Goal: Task Accomplishment & Management: Use online tool/utility

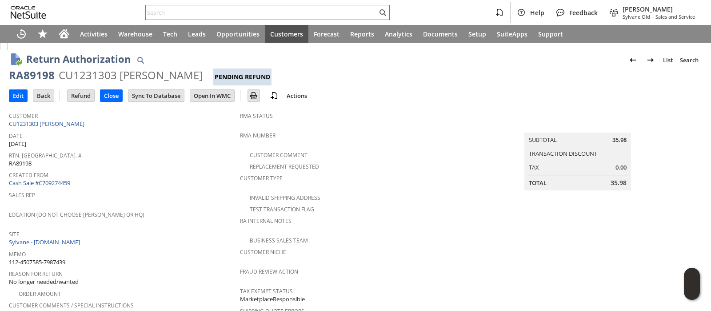
click at [65, 258] on span "112-4507585-7987439" at bounding box center [37, 262] width 56 height 8
copy tbody "112-4507585-7987439"
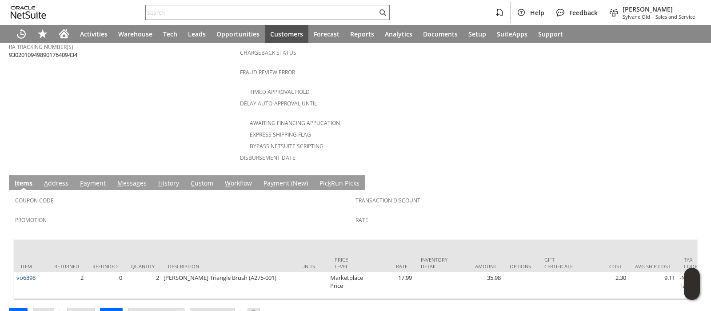
scroll to position [384, 0]
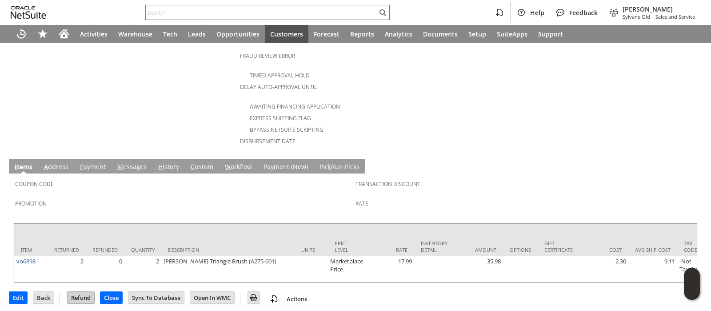
click at [77, 293] on input "Refund" at bounding box center [81, 298] width 27 height 12
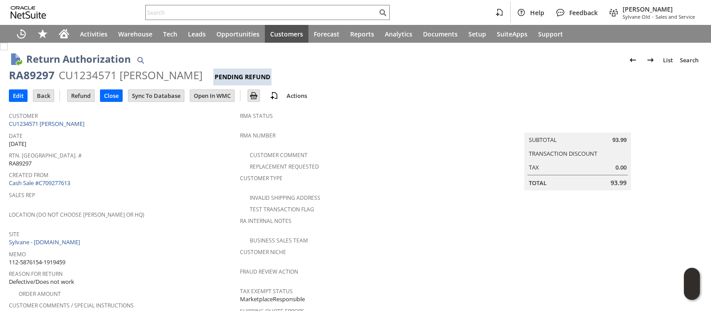
click at [56, 258] on span "112-5876154-1919459" at bounding box center [37, 262] width 56 height 8
copy tbody "112-5876154-1919459"
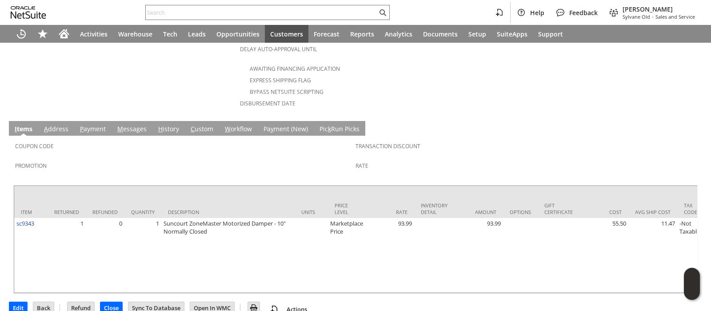
scroll to position [424, 0]
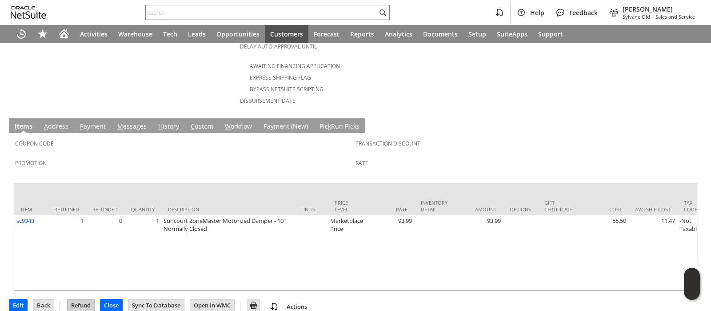
click at [85, 299] on input "Refund" at bounding box center [81, 305] width 27 height 12
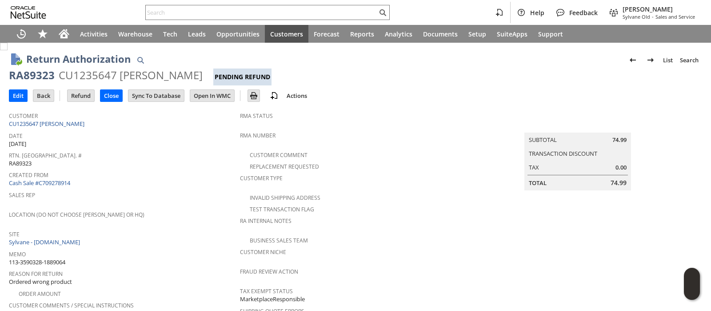
click at [56, 258] on span "113-3590328-1889064" at bounding box center [37, 262] width 56 height 8
copy tbody "113-3590328-1889064"
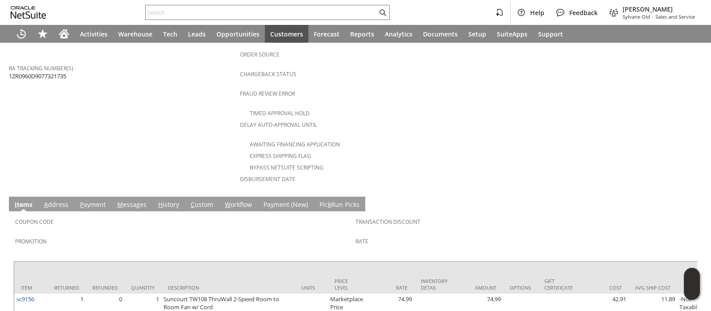
scroll to position [392, 0]
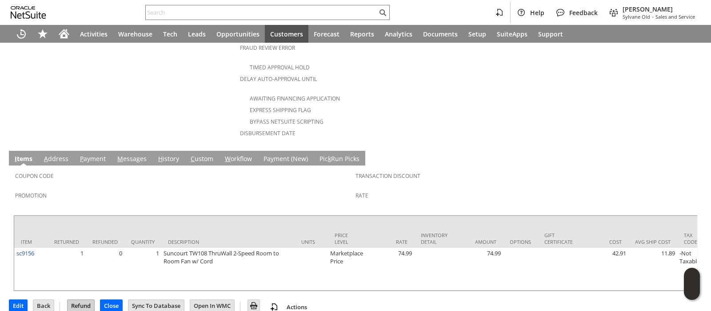
click at [79, 300] on input "Refund" at bounding box center [81, 306] width 27 height 12
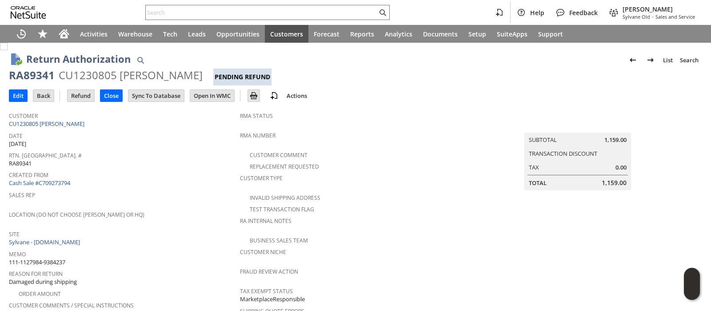
click at [65, 258] on span "111-1127984-9384237" at bounding box center [37, 262] width 56 height 8
copy tbody "111-1127984-9384237"
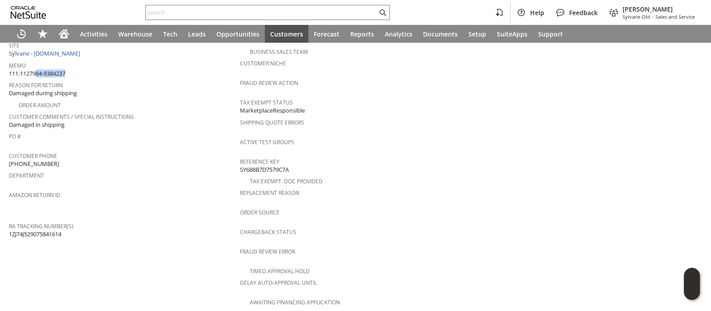
scroll to position [400, 0]
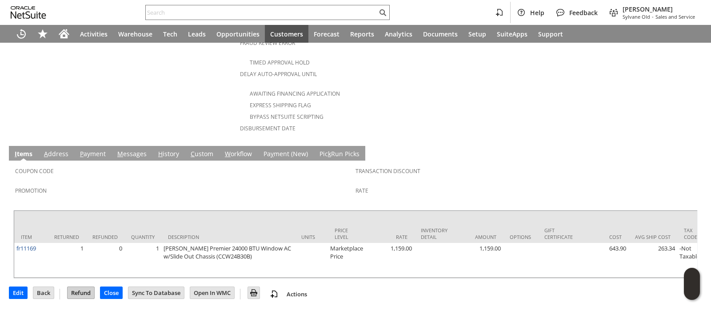
click at [80, 291] on input "Refund" at bounding box center [81, 293] width 27 height 12
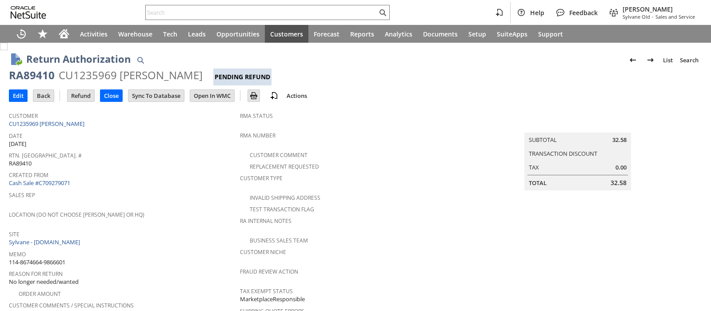
click at [60, 258] on span "114-8674664-9866601" at bounding box center [37, 262] width 56 height 8
copy tbody "114-8674664-9866601"
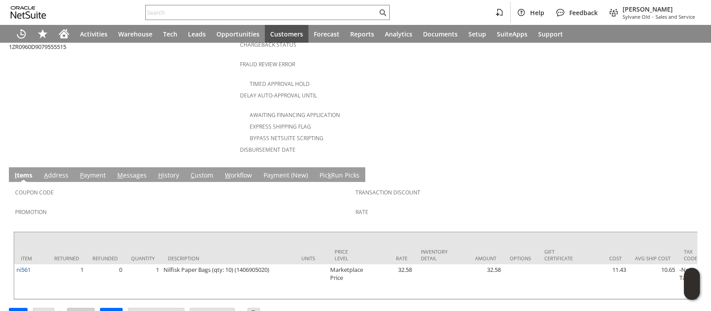
click at [82, 308] on input "Refund" at bounding box center [81, 314] width 27 height 12
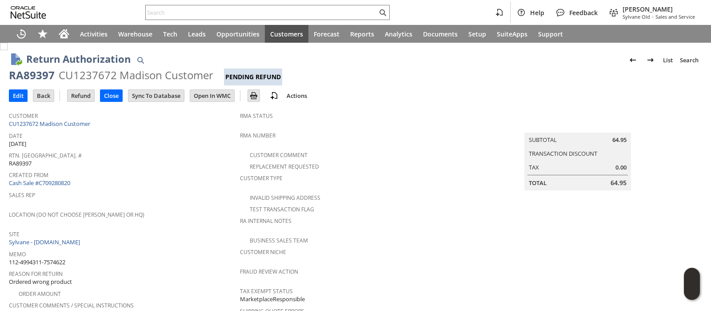
click at [52, 258] on span "112-4994311-7574622" at bounding box center [37, 262] width 56 height 8
copy tbody "112-4994311-7574622"
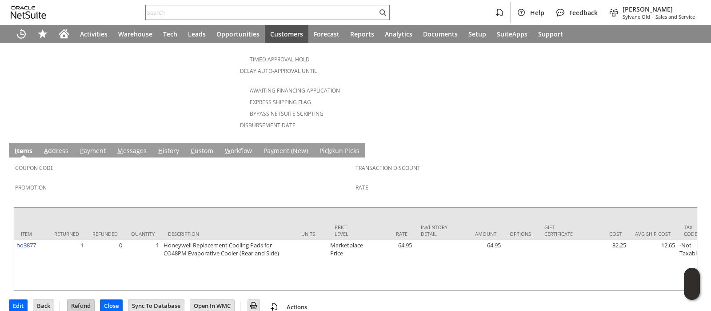
click at [83, 300] on input "Refund" at bounding box center [81, 306] width 27 height 12
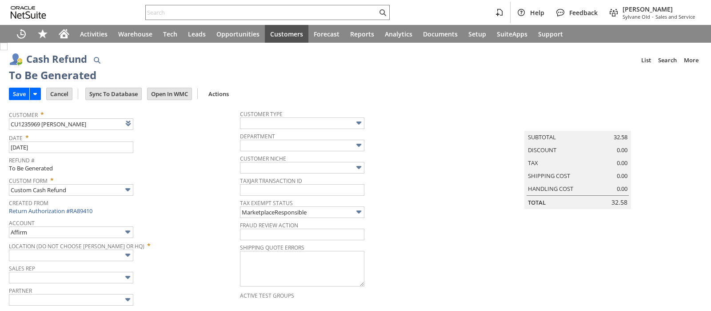
type input "Amazon Undeposited Funds"
type input "Headquarters : Head... : Pending Testing"
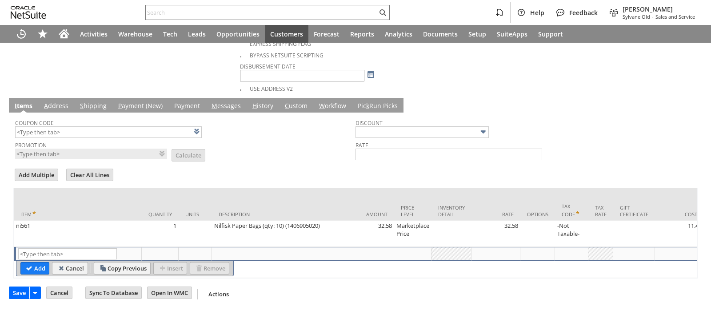
click at [20, 294] on input "Save" at bounding box center [19, 293] width 20 height 12
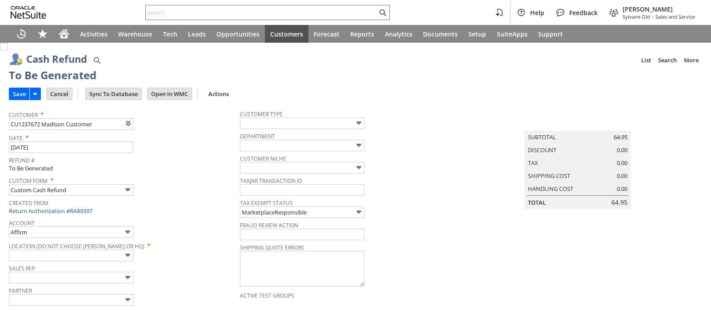
type input "Amazon Undeposited Funds"
type input "Headquarters : Head... : Pending Testing"
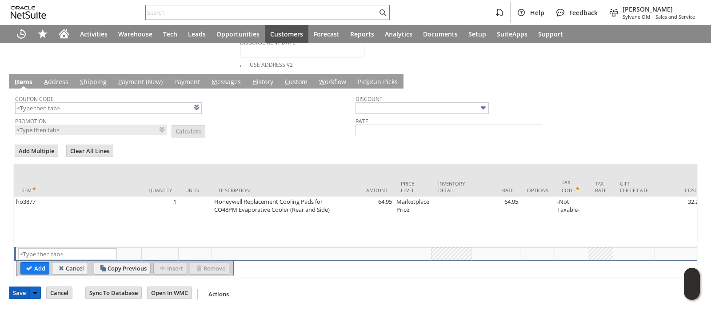
click at [15, 295] on input "Save" at bounding box center [19, 293] width 20 height 12
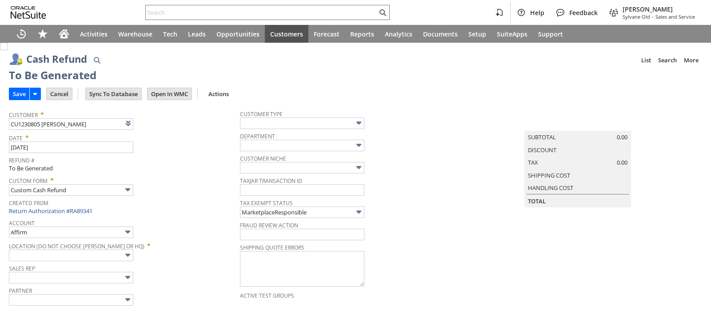
type input "Amazon Undeposited Funds"
type input "Headquarters : Head... : Pending Testing"
type input "Add"
type input "Copy Previous"
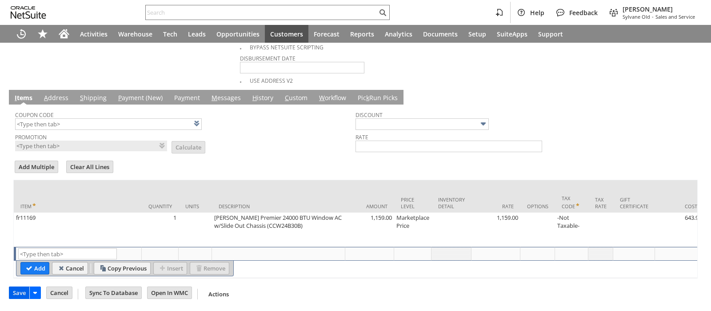
click at [23, 292] on input "Save" at bounding box center [19, 293] width 20 height 12
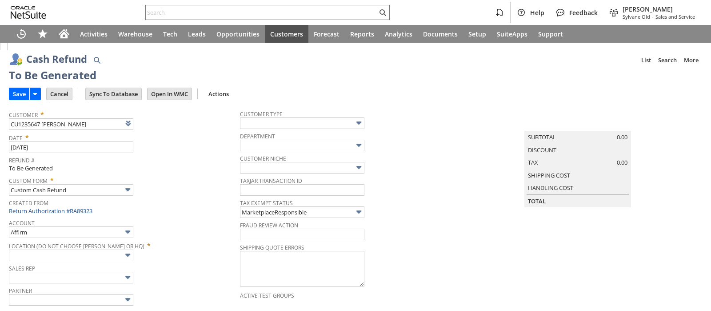
type input "Amazon Undeposited Funds"
type input "Headquarters : Head... : Pending Testing"
type input "Add"
type input "Copy Previous"
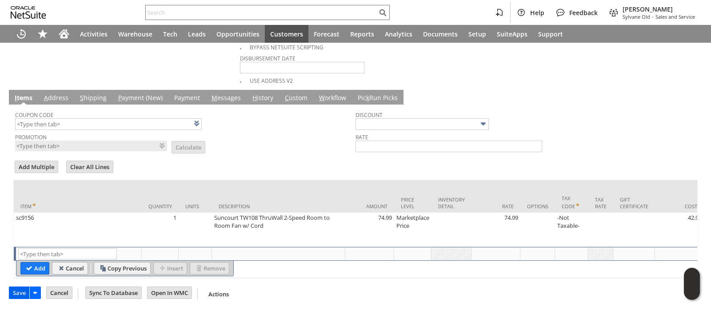
click at [15, 295] on input "Save" at bounding box center [19, 293] width 20 height 12
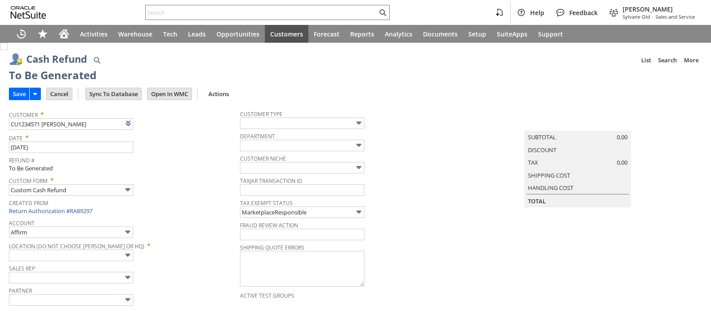
type input "Amazon Undeposited Funds"
type input "Headquarters : Head... : Pending Testing"
type input "Add"
type input "Copy Previous"
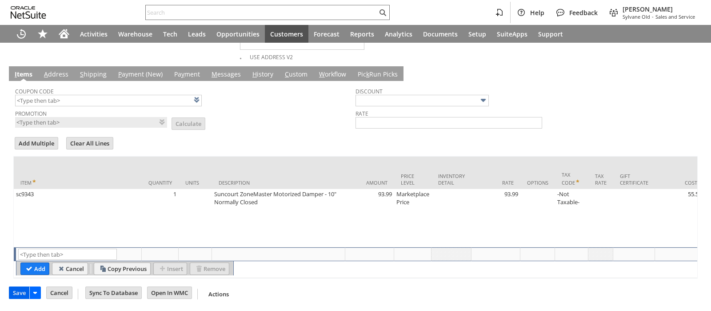
click at [21, 290] on input "Save" at bounding box center [19, 293] width 20 height 12
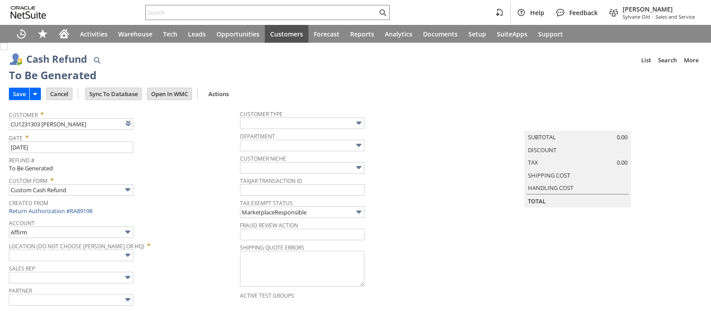
type input "Amazon Undeposited Funds"
type input "Headquarters : Head... : Pending Testing"
type input "Add"
type input "Copy Previous"
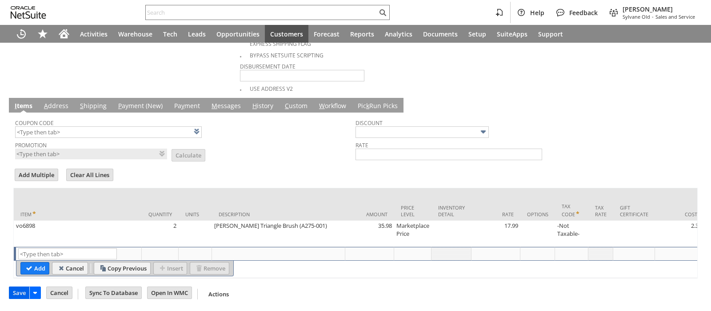
click at [20, 294] on input "Save" at bounding box center [19, 293] width 20 height 12
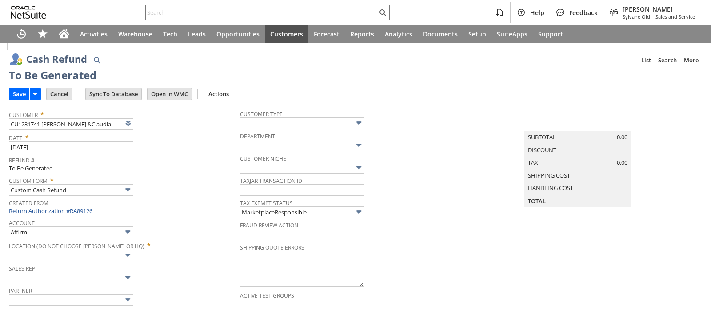
type input "Amazon Undeposited Funds"
type input "Headquarters : Head... : Pending Testing"
type input "Add"
type input "Copy Previous"
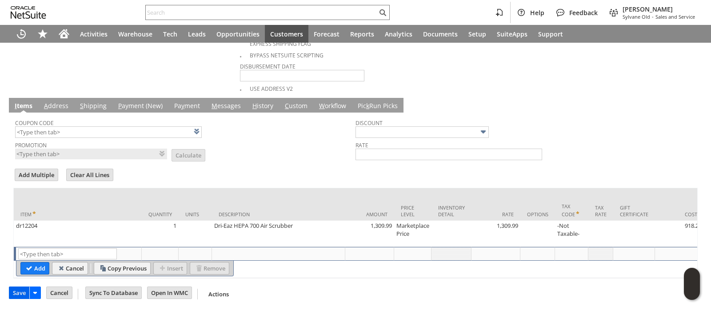
click at [17, 292] on input "Save" at bounding box center [19, 293] width 20 height 12
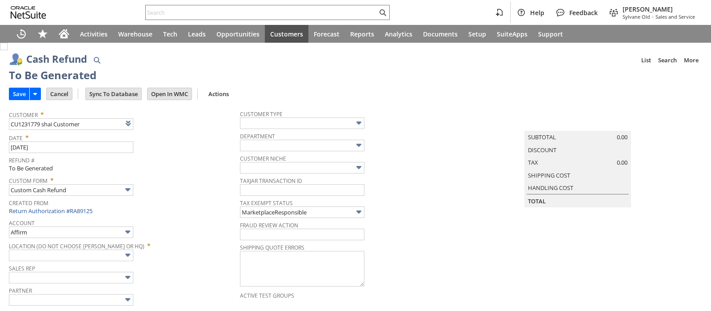
type input "Amazon Undeposited Funds"
type input "Headquarters : Head... : Pending Testing"
type input "Add"
type input "Copy Previous"
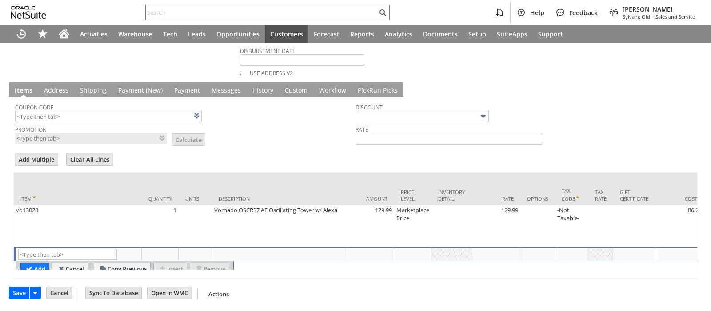
click at [20, 294] on input "Save" at bounding box center [19, 293] width 20 height 12
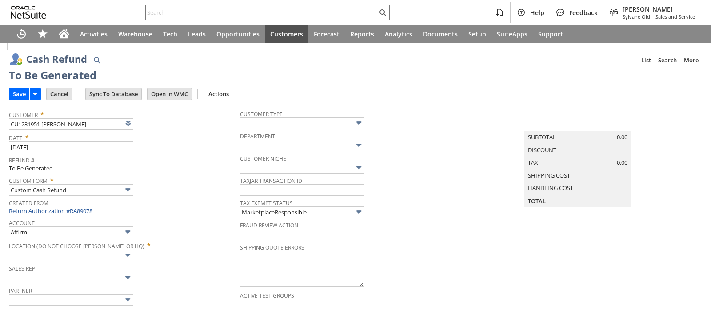
type input "Amazon Undeposited Funds"
type input "Headquarters : Head... : Pending Testing"
type input "Add"
type input "Copy Previous"
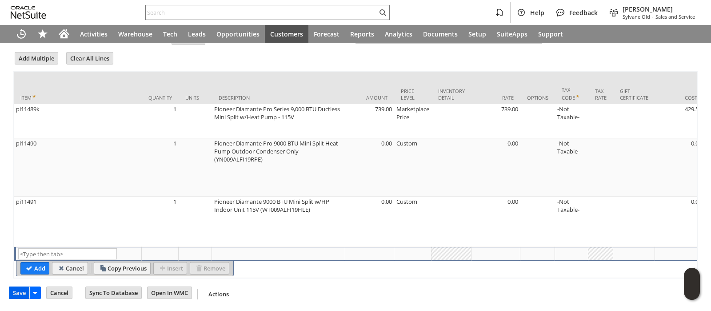
click at [22, 295] on input "Save" at bounding box center [19, 293] width 20 height 12
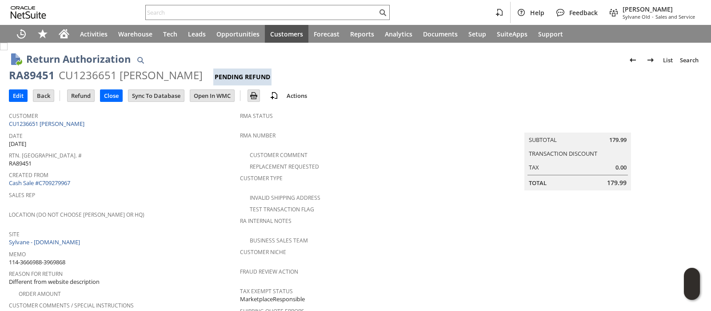
click at [63, 258] on span "114-3666988-3969868" at bounding box center [37, 262] width 56 height 8
copy tbody "114-3666988-3969868"
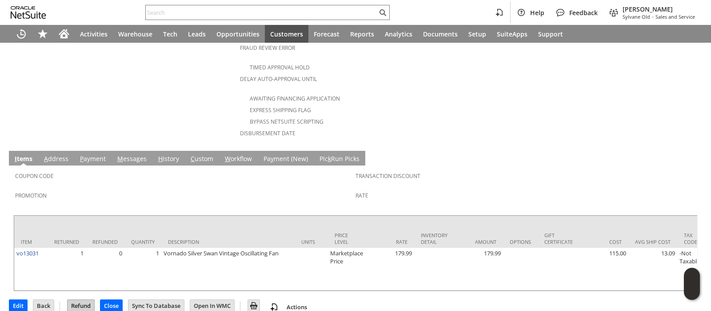
click at [80, 300] on input "Refund" at bounding box center [81, 306] width 27 height 12
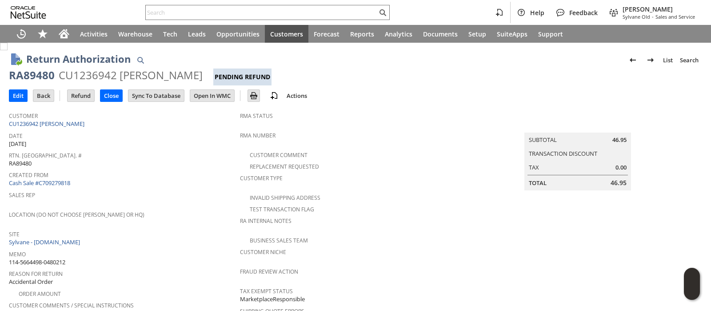
click at [65, 258] on span "114-5664498-0480212" at bounding box center [37, 262] width 56 height 8
copy tbody "114-5664498-0480212"
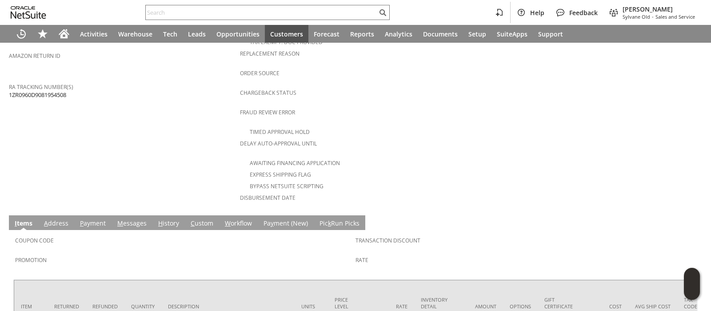
scroll to position [400, 0]
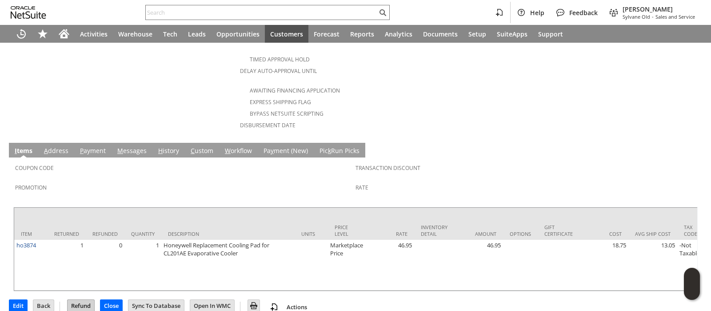
click at [83, 300] on input "Refund" at bounding box center [81, 306] width 27 height 12
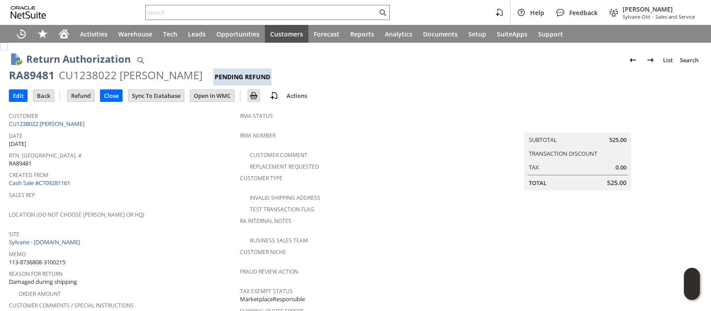
click at [62, 258] on span "113-8736808-3100215" at bounding box center [37, 262] width 56 height 8
copy tbody "113-8736808-3100215"
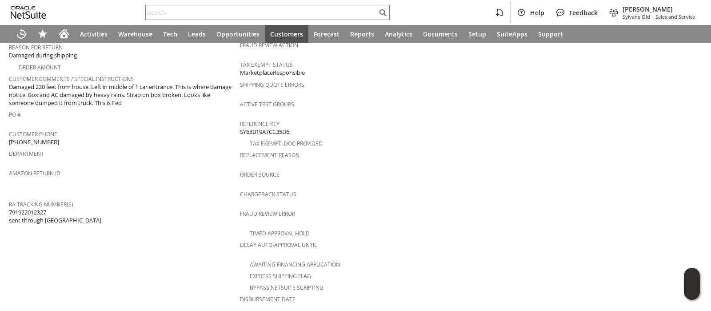
scroll to position [392, 0]
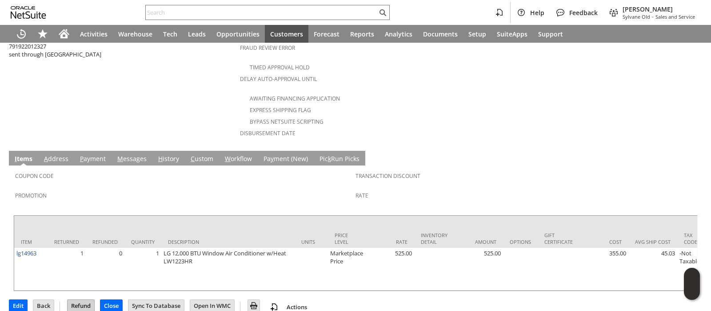
click at [80, 300] on input "Refund" at bounding box center [81, 306] width 27 height 12
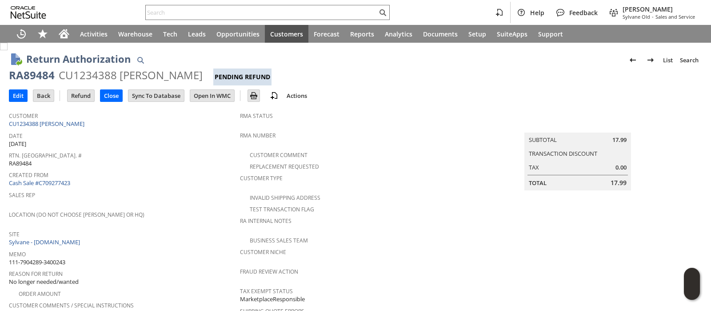
click at [56, 258] on span "111-7904289-3400243" at bounding box center [37, 262] width 56 height 8
copy tbody "111-7904289-3400243"
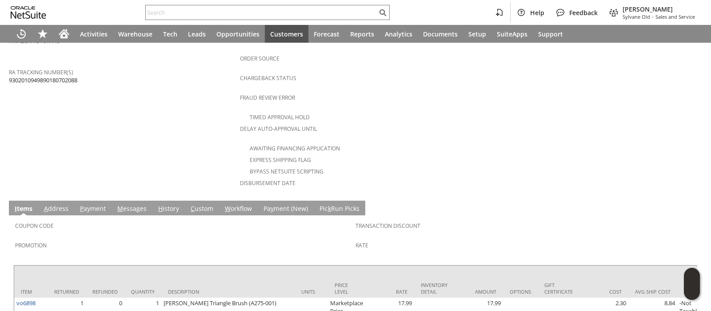
scroll to position [384, 0]
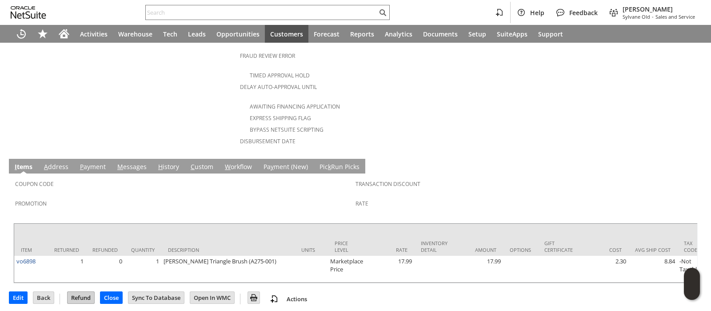
click at [86, 292] on input "Refund" at bounding box center [81, 298] width 27 height 12
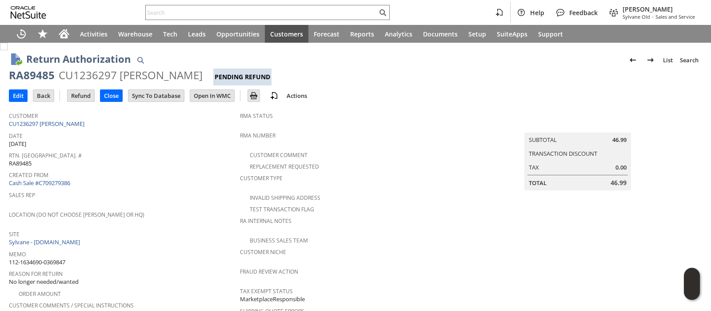
click at [57, 258] on span "112-1634690-0369847" at bounding box center [37, 262] width 56 height 8
copy tbody "112-1634690-0369847"
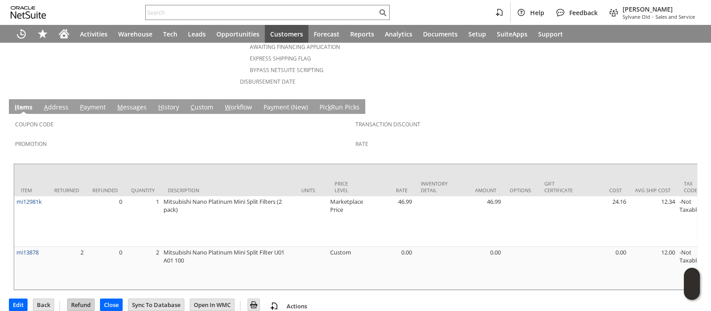
click at [84, 299] on input "Refund" at bounding box center [81, 305] width 27 height 12
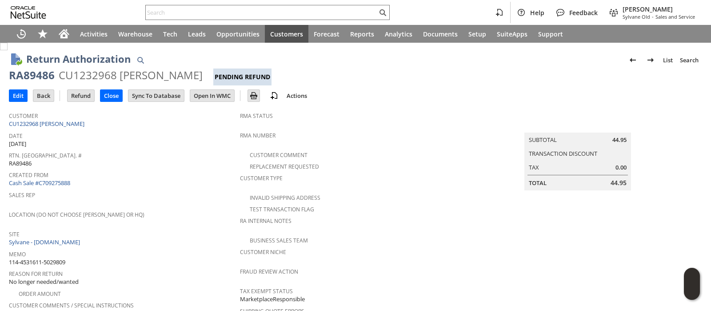
click at [59, 258] on span "114-4531611-5029809" at bounding box center [37, 262] width 56 height 8
copy tbody "114-4531611-5029809"
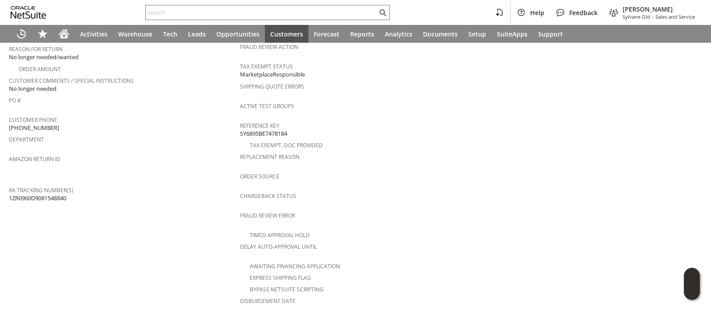
scroll to position [400, 0]
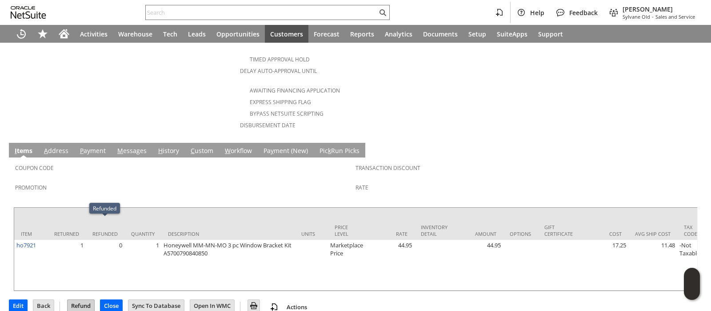
click at [83, 300] on input "Refund" at bounding box center [81, 306] width 27 height 12
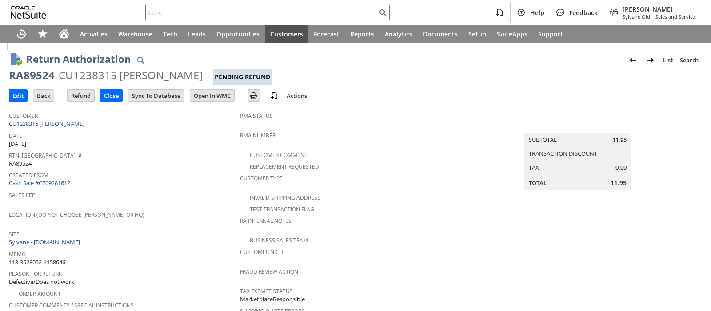
click at [64, 258] on span "113-3628052-4158646" at bounding box center [37, 262] width 56 height 8
copy tbody "113-3628052-4158646"
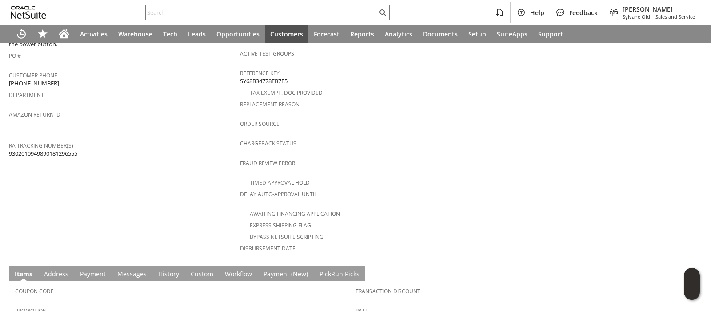
scroll to position [400, 0]
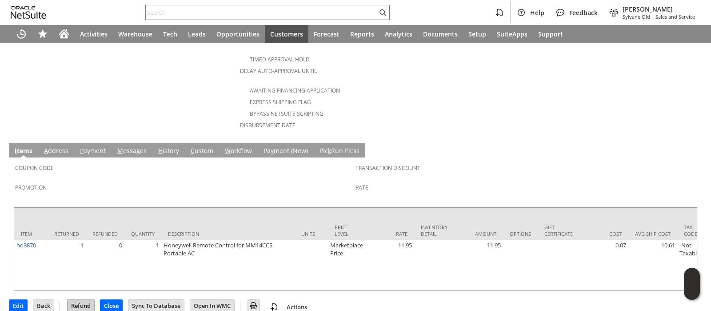
click at [83, 300] on input "Refund" at bounding box center [81, 306] width 27 height 12
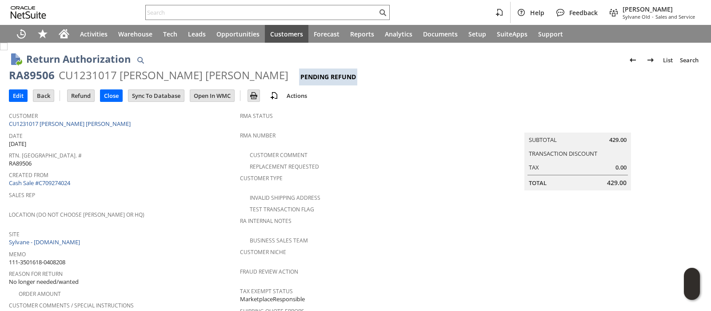
click at [54, 258] on span "111-3501618-0408208" at bounding box center [37, 262] width 56 height 8
copy tbody "111-3501618-0408208"
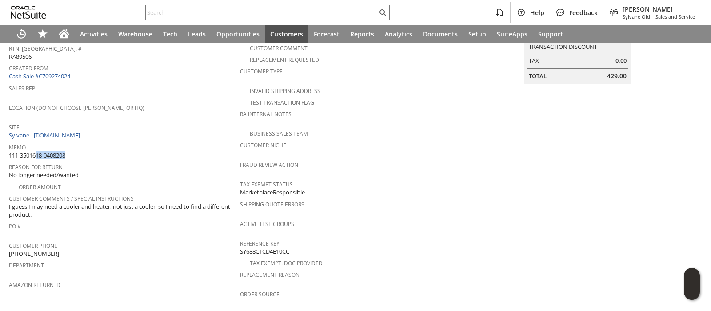
scroll to position [384, 0]
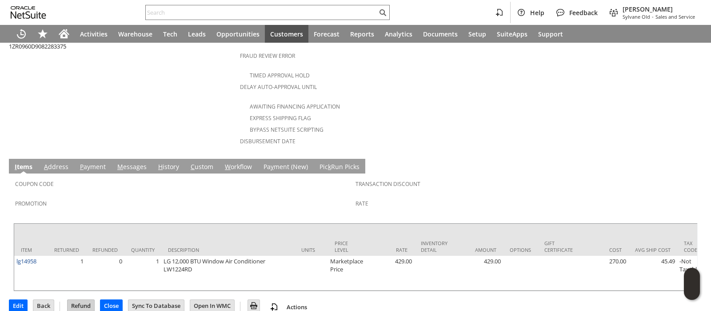
click at [77, 300] on input "Refund" at bounding box center [81, 306] width 27 height 12
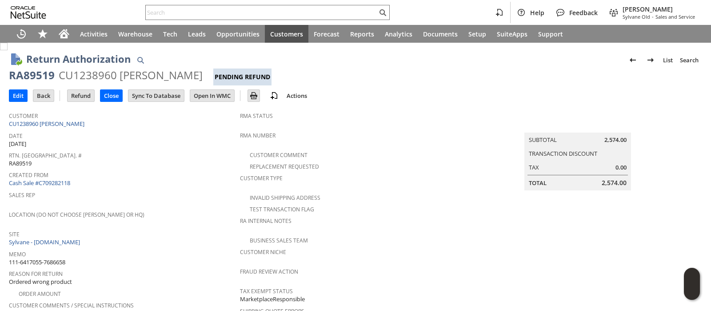
click at [54, 258] on span "111-6417055-7686658" at bounding box center [37, 262] width 56 height 8
copy tbody "111-6417055-7686658"
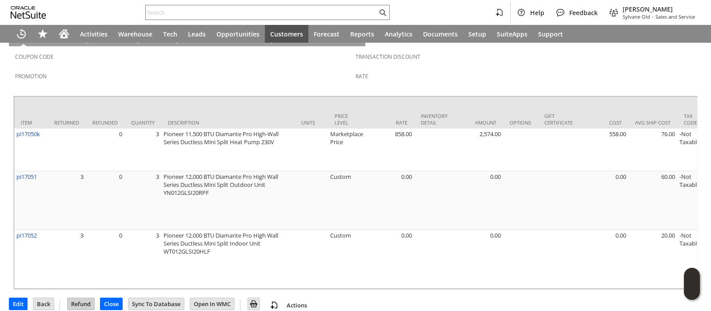
click at [85, 298] on input "Refund" at bounding box center [81, 304] width 27 height 12
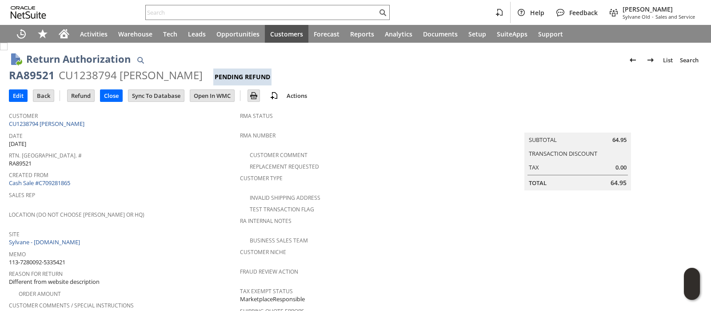
click at [57, 258] on span "113-7280092-5335421" at bounding box center [37, 262] width 56 height 8
copy tbody "113-7280092-5335421"
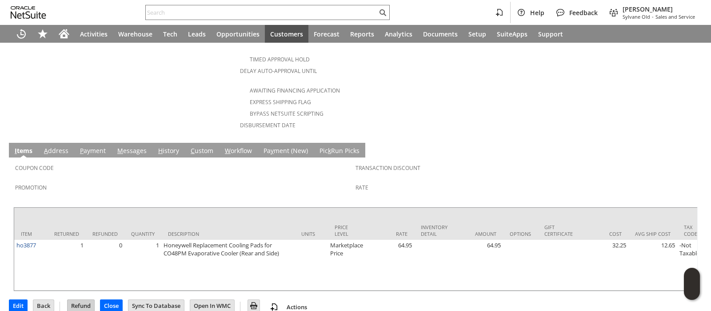
click at [82, 300] on input "Refund" at bounding box center [81, 306] width 27 height 12
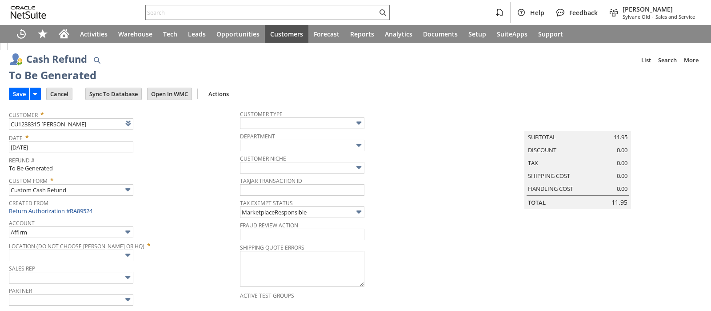
type input "Amazon Undeposited Funds"
type input "Headquarters : Head... : Pending Testing"
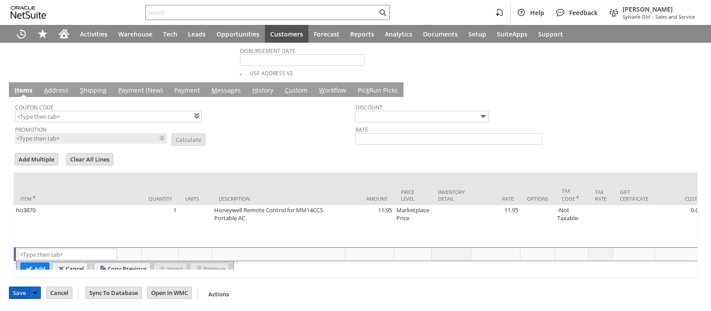
click at [20, 292] on input "Save" at bounding box center [19, 293] width 20 height 12
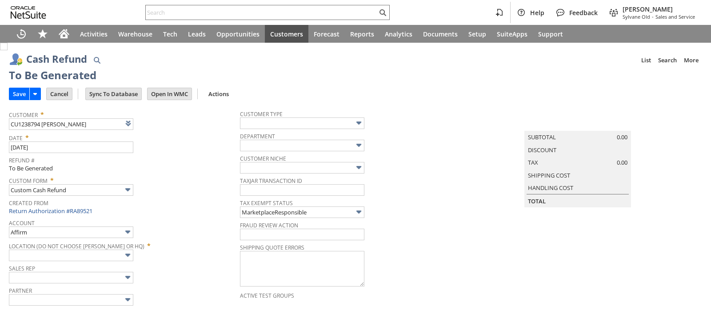
type input "Amazon Undeposited Funds"
type input "Headquarters : Head... : Pending Testing"
type input "Add"
type input "Copy Previous"
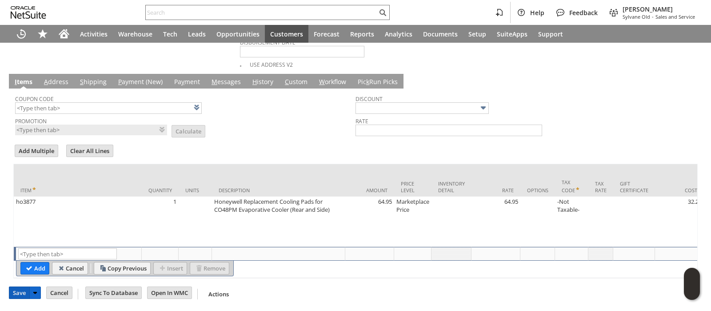
click at [20, 295] on input "Save" at bounding box center [19, 293] width 20 height 12
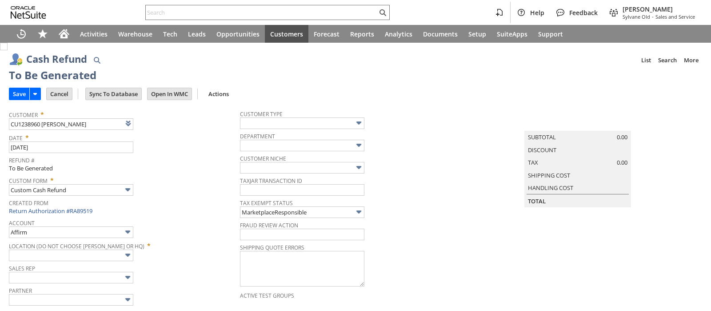
type input "Amazon Undeposited Funds"
type input "Headquarters : Head... : Pending Testing"
type input "Add"
type input "Copy Previous"
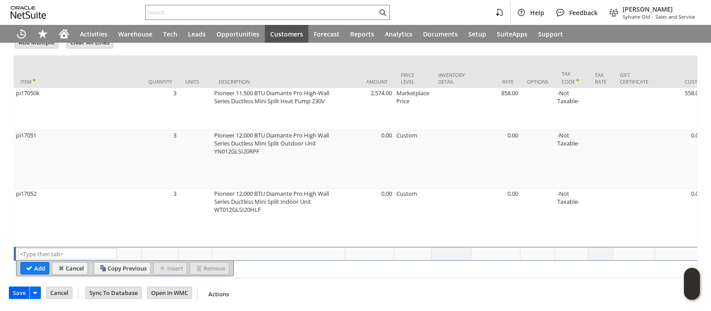
click at [18, 295] on input "Save" at bounding box center [19, 293] width 20 height 12
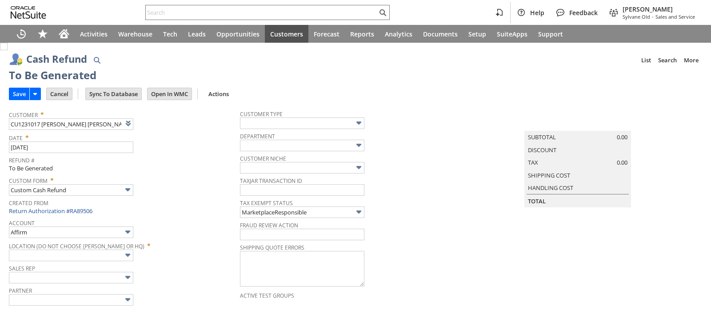
type input "Amazon Undeposited Funds"
type input "Headquarters : Head... : Pending Testing"
type input "Add"
type input "Copy Previous"
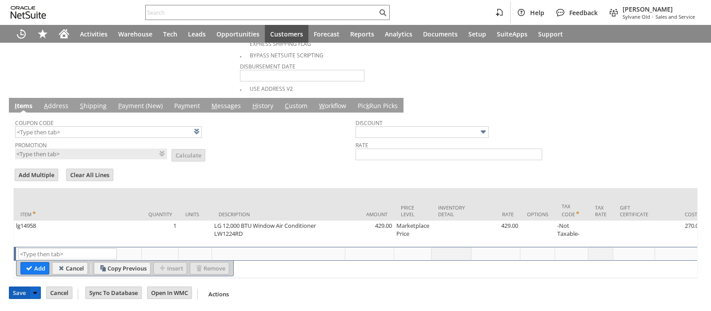
click at [18, 290] on input "Save" at bounding box center [19, 293] width 20 height 12
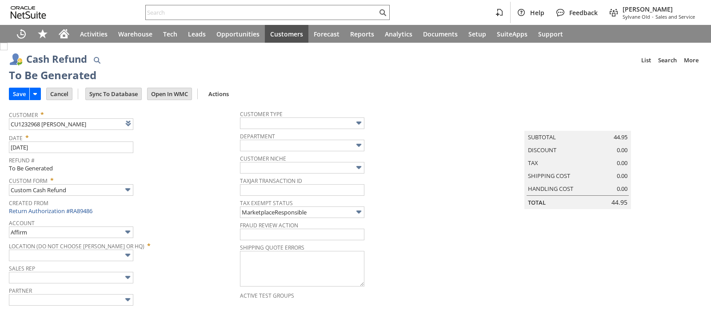
type input "Amazon Undeposited Funds"
type input "Headquarters : Head... : Pending Testing"
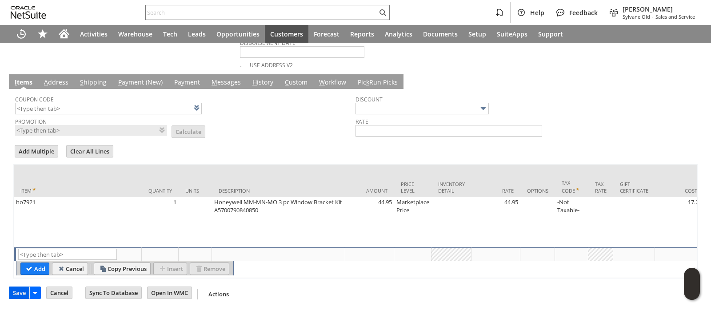
click at [18, 293] on input "Save" at bounding box center [19, 293] width 20 height 12
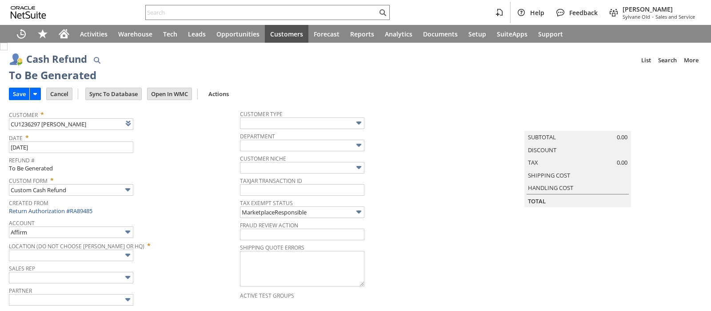
type input "Amazon Undeposited Funds"
type input "Headquarters : Head... : Pending Testing"
type input "Add"
type input "Copy Previous"
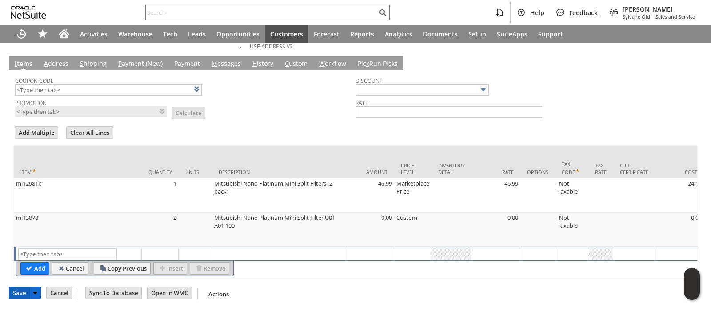
click at [19, 294] on input "Save" at bounding box center [19, 293] width 20 height 12
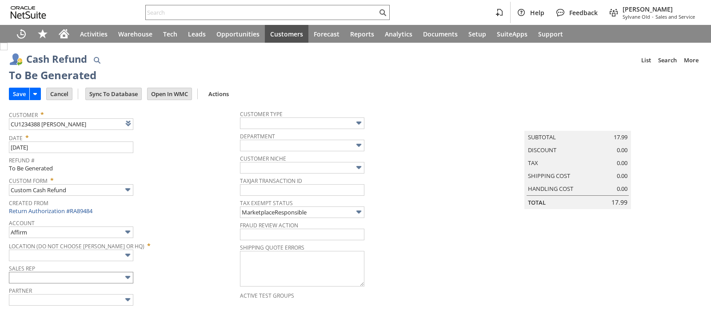
type input "Amazon Undeposited Funds"
type input "Headquarters : Head... : Pending Testing"
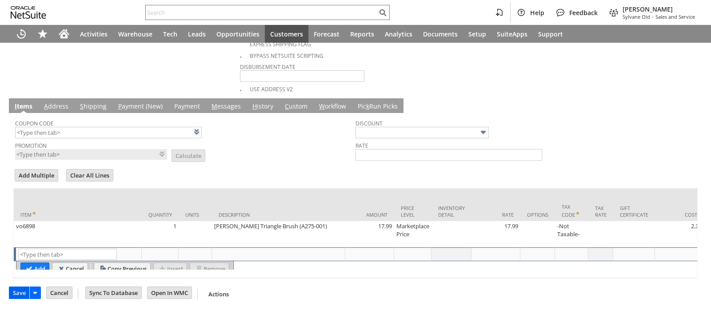
click at [20, 294] on input "Save" at bounding box center [19, 293] width 20 height 12
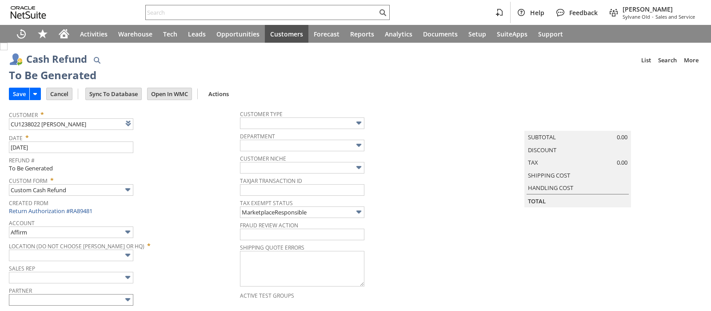
type input "Amazon Undeposited Funds"
type input "Headquarters : Head... : Pending Testing"
type input "Add"
type input "Copy Previous"
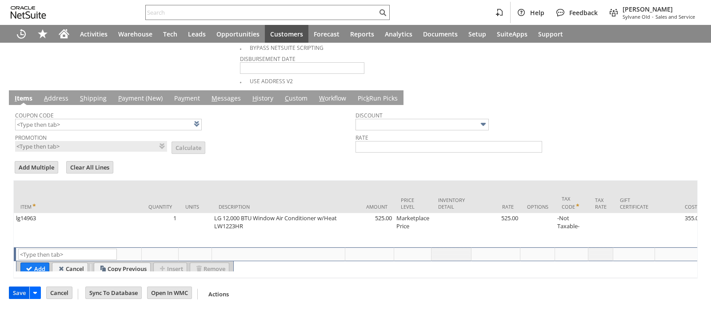
click at [20, 290] on input "Save" at bounding box center [19, 293] width 20 height 12
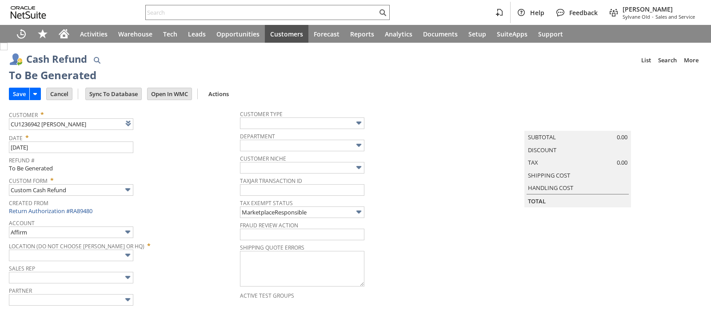
type input "Amazon Undeposited Funds"
type input "Headquarters : Head... : Pending Testing"
type input "Add"
type input "Copy Previous"
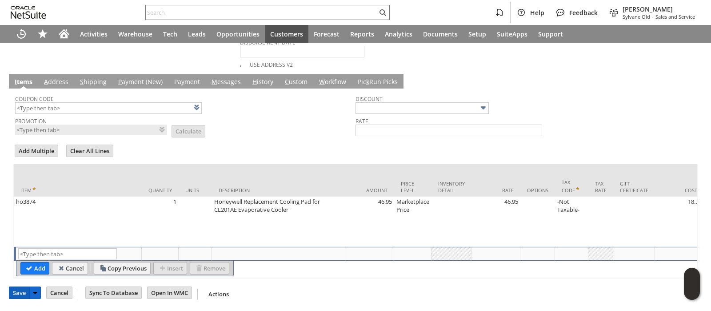
click at [18, 295] on input "Save" at bounding box center [19, 293] width 20 height 12
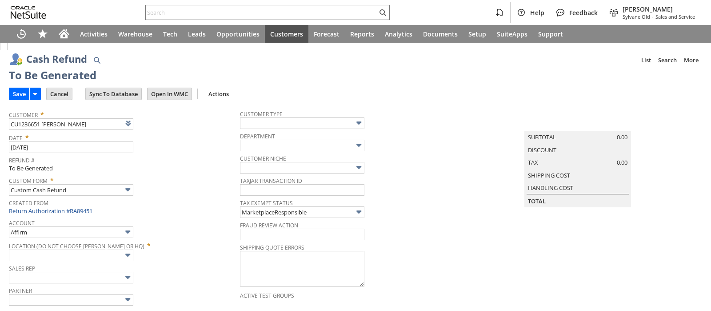
type input "Amazon Undeposited Funds"
type input "Headquarters : Head... : Pending Testing"
type input "Add"
type input "Copy Previous"
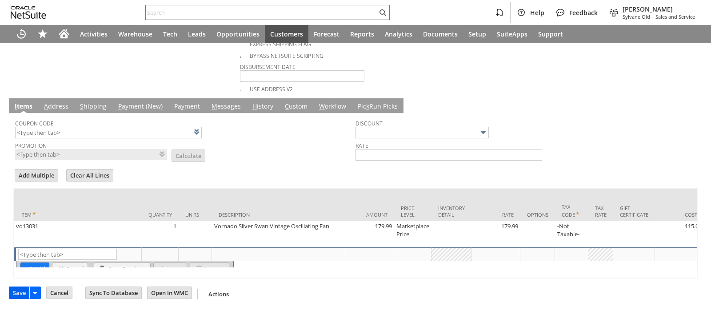
click at [15, 292] on input "Save" at bounding box center [19, 293] width 20 height 12
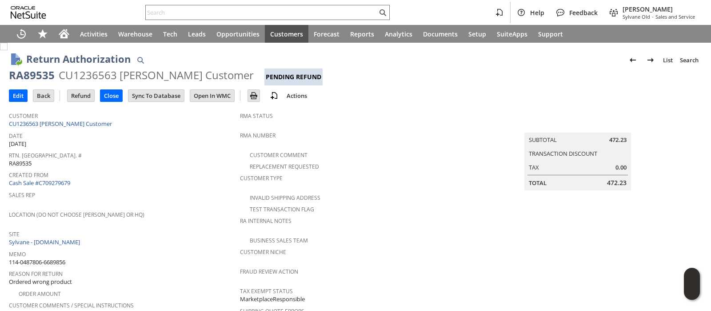
click at [38, 258] on span "114-0487806-6689856" at bounding box center [37, 262] width 56 height 8
copy tbody "114-0487806-6689856"
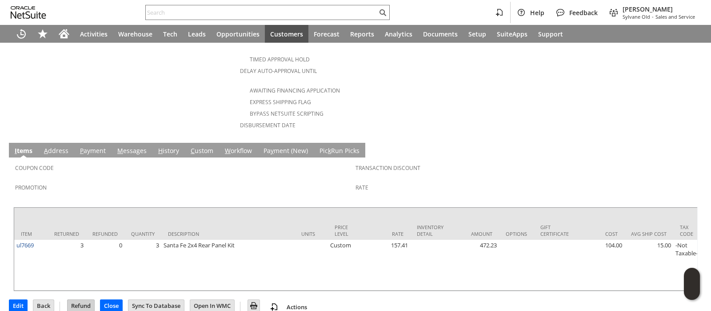
click at [82, 300] on input "Refund" at bounding box center [81, 306] width 27 height 12
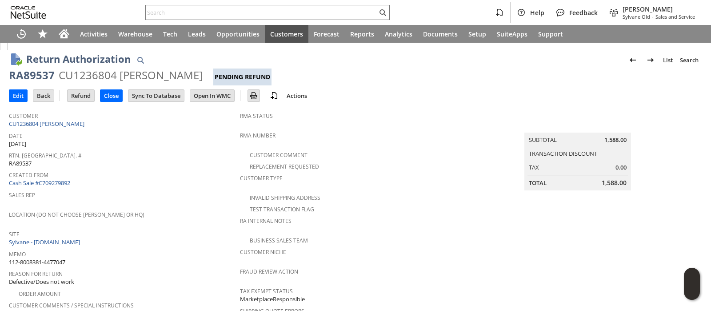
click at [54, 258] on span "112-8008381-4477047" at bounding box center [37, 262] width 56 height 8
copy tbody "112-8008381-4477047"
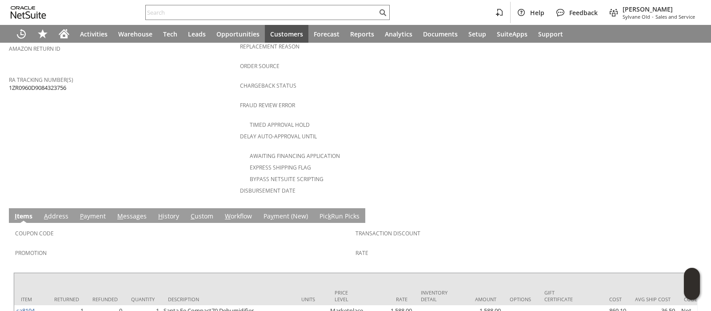
scroll to position [433, 0]
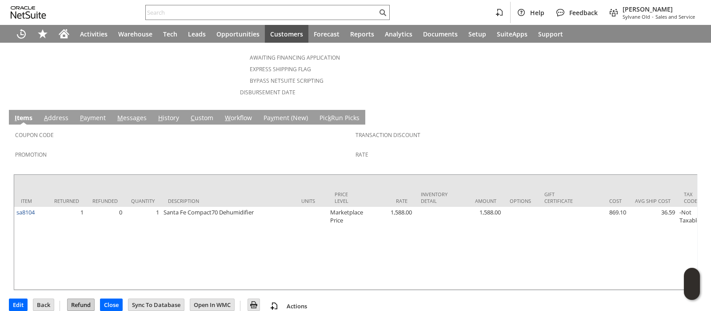
click at [87, 299] on input "Refund" at bounding box center [81, 305] width 27 height 12
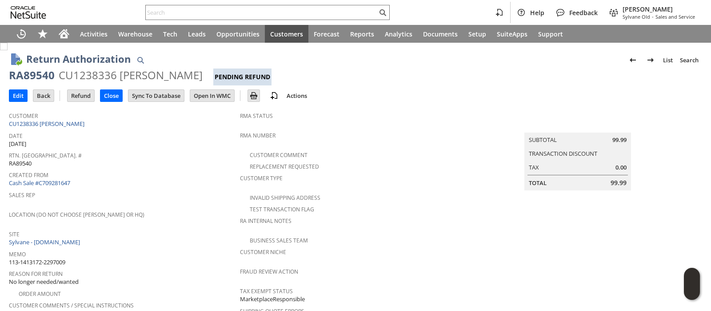
click at [65, 258] on span "113-1413172-2297009" at bounding box center [37, 262] width 56 height 8
copy tbody "113-1413172-2297009"
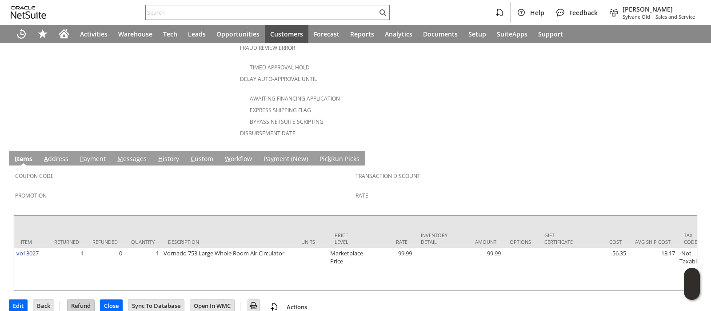
click at [83, 300] on input "Refund" at bounding box center [81, 306] width 27 height 12
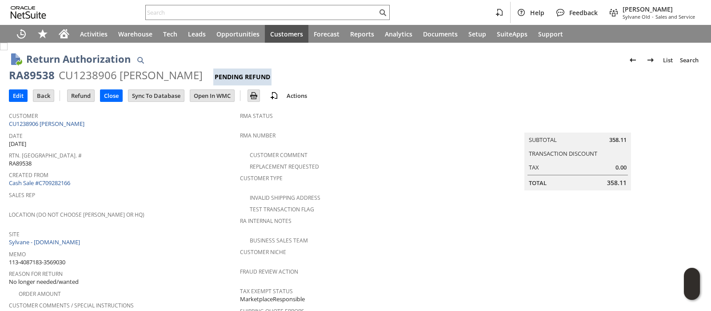
click at [53, 258] on span "113-4087183-3569030" at bounding box center [37, 262] width 56 height 8
copy tbody "113-4087183-3569030"
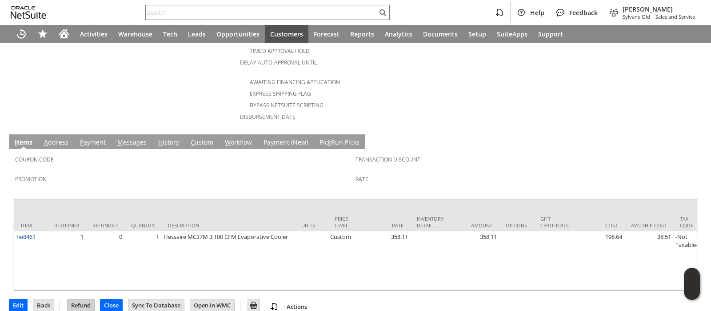
click at [88, 299] on input "Refund" at bounding box center [81, 305] width 27 height 12
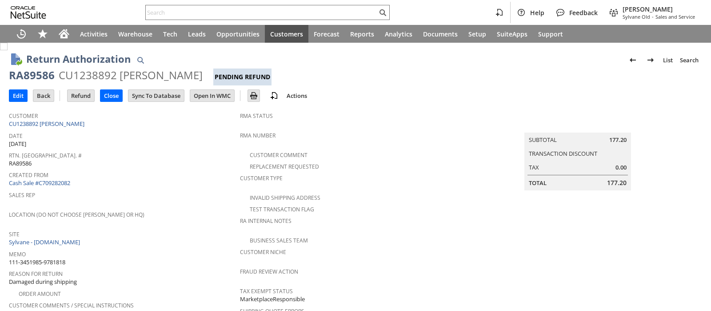
click at [57, 258] on span "111-3451985-9781818" at bounding box center [37, 262] width 56 height 8
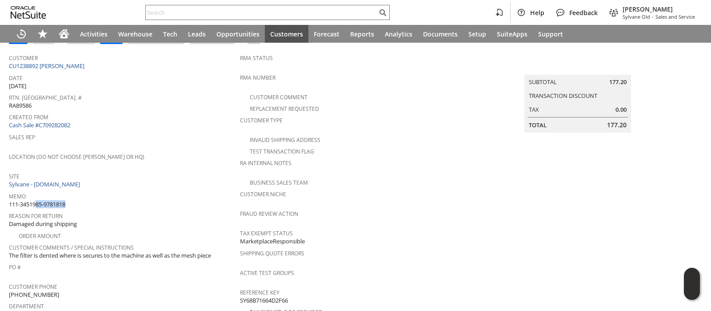
scroll to position [424, 0]
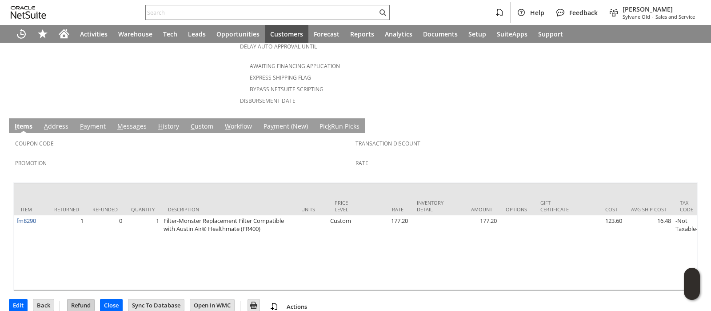
click at [75, 299] on input "Refund" at bounding box center [81, 305] width 27 height 12
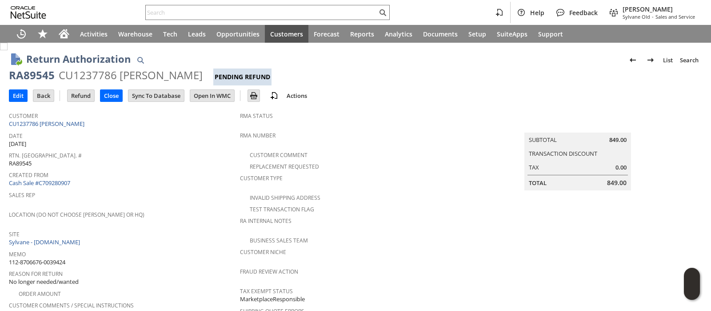
click at [64, 258] on span "112-8706676-0039424" at bounding box center [37, 262] width 56 height 8
copy tbody "112-8706676-0039424"
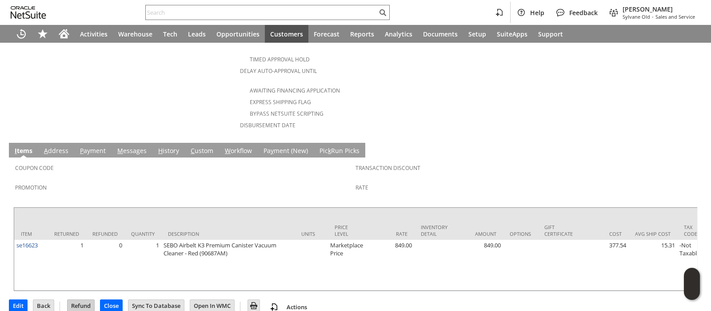
click at [86, 300] on input "Refund" at bounding box center [81, 306] width 27 height 12
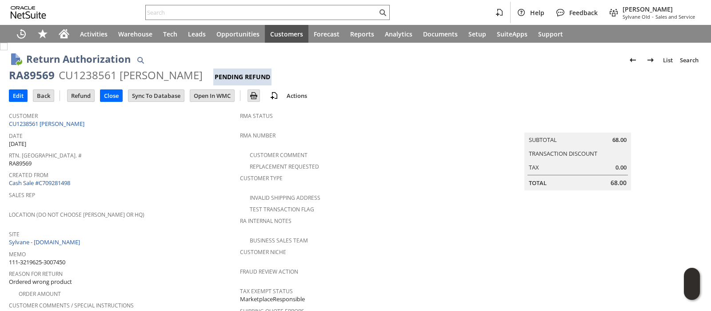
click at [57, 258] on span "111-3219625-3007450" at bounding box center [37, 262] width 56 height 8
copy tbody "111-3219625-3007450"
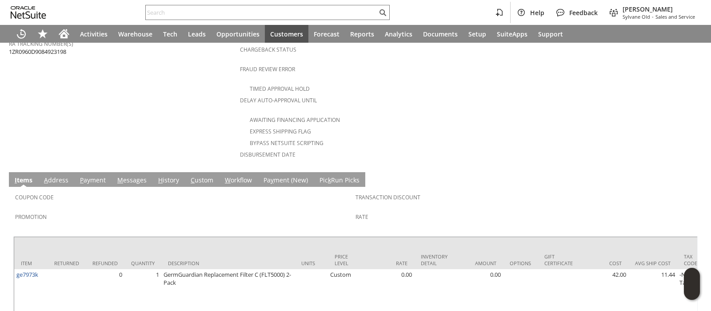
scroll to position [435, 0]
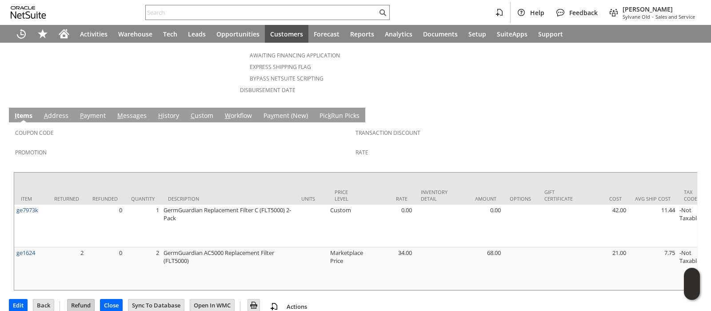
click at [81, 299] on input "Refund" at bounding box center [81, 305] width 27 height 12
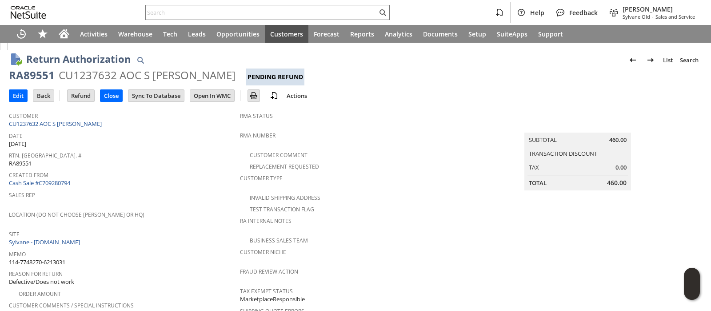
click at [58, 258] on span "114-7748270-6213031" at bounding box center [37, 262] width 56 height 8
copy tbody "114-7748270-6213031"
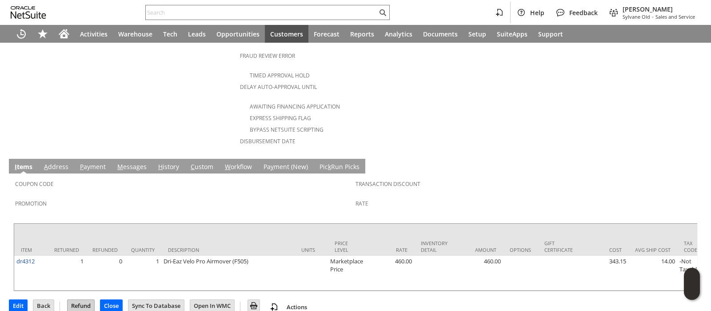
click at [80, 300] on input "Refund" at bounding box center [81, 306] width 27 height 12
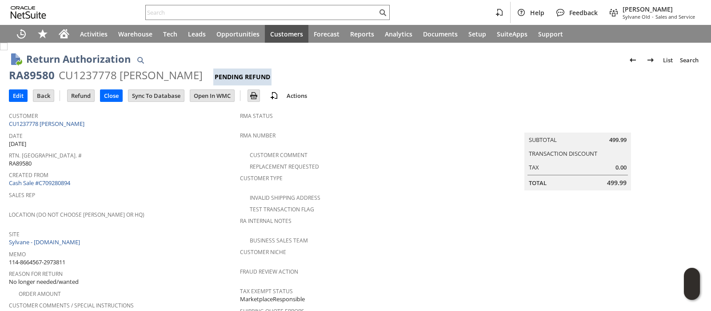
click at [60, 258] on span "114-8664567-2973811" at bounding box center [37, 262] width 56 height 8
copy tbody "114-8664567-2973811"
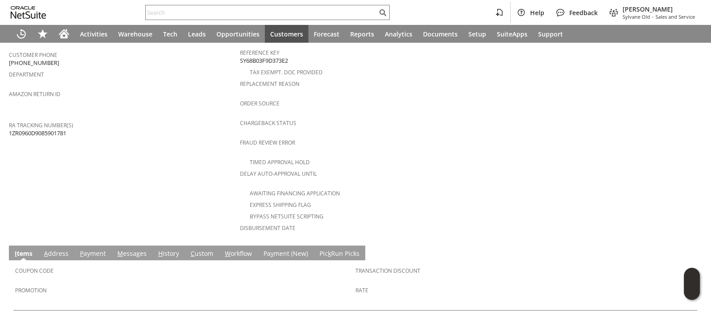
scroll to position [457, 0]
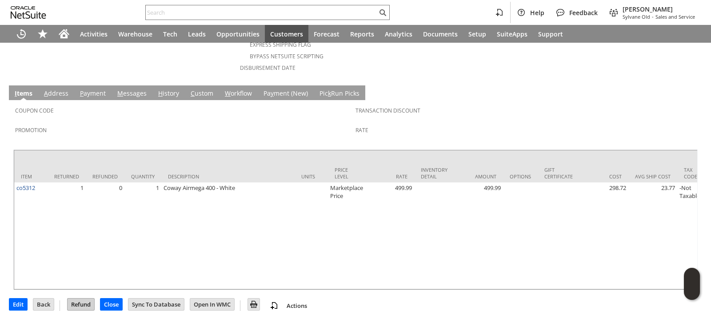
click at [83, 298] on input "Refund" at bounding box center [81, 304] width 27 height 12
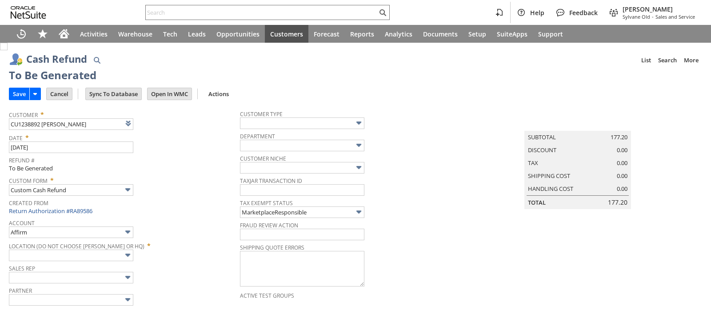
type input "Amazon Undeposited Funds"
type input "Headquarters : Head... : Pending Testing"
type input "Amazon Undeposited Funds"
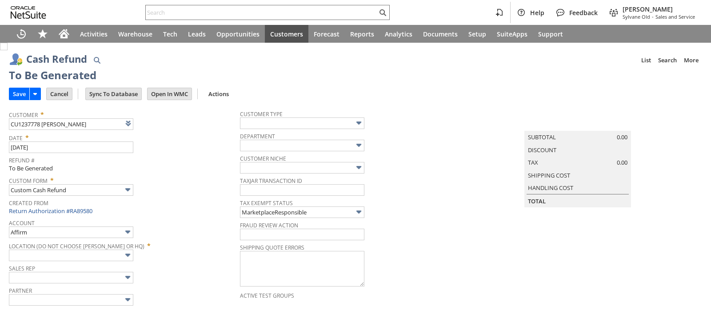
type input "Headquarters : Head... : Pending Testing"
type input "Add"
type input "Copy Previous"
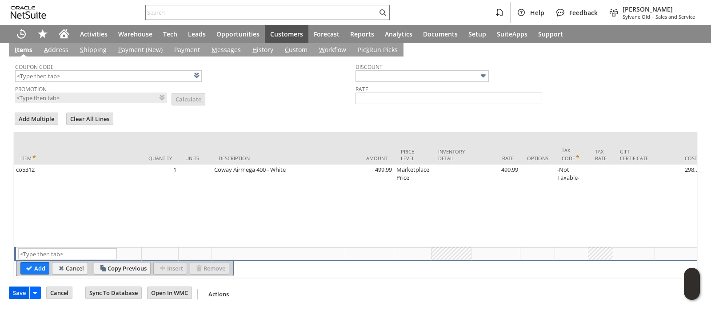
click at [17, 293] on input "Save" at bounding box center [19, 293] width 20 height 12
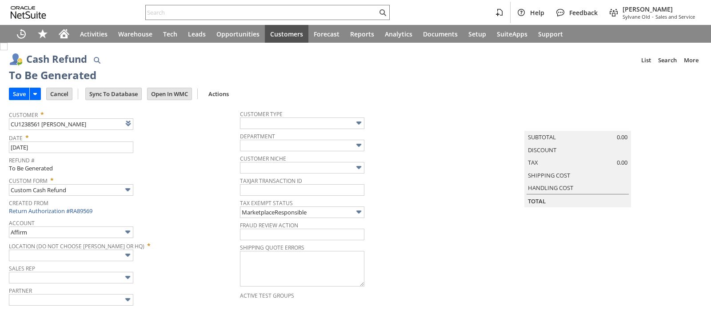
type input "Amazon Undeposited Funds"
type input "Headquarters : Head... : Pending Testing"
type input "Add"
type input "Copy Previous"
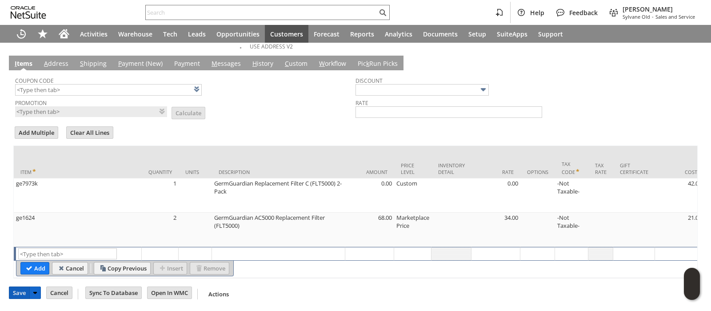
click at [14, 295] on input "Save" at bounding box center [19, 293] width 20 height 12
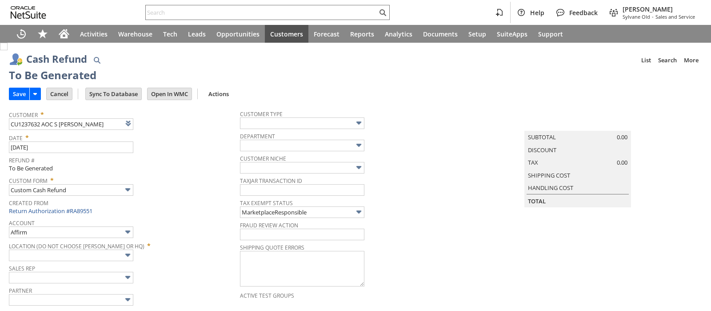
type input "Amazon Undeposited Funds"
type input "Headquarters : Head... : Pending Testing"
type input "Add"
type input "Copy Previous"
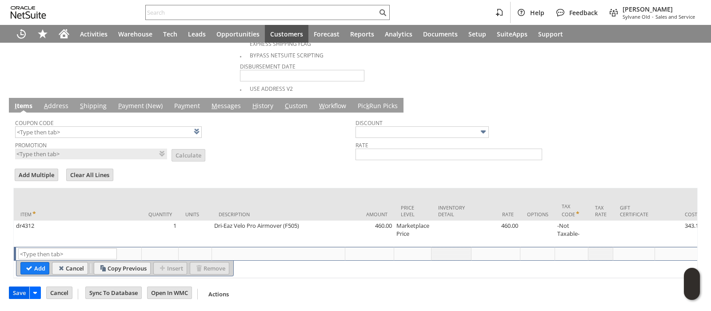
click at [24, 292] on input "Save" at bounding box center [19, 293] width 20 height 12
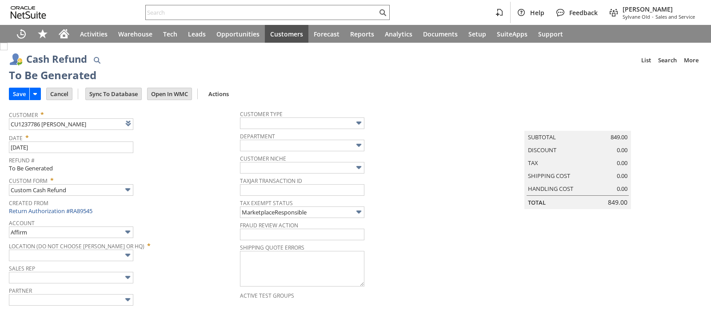
type input "Amazon Undeposited Funds"
type input "Headquarters : Head... : Pending Testing"
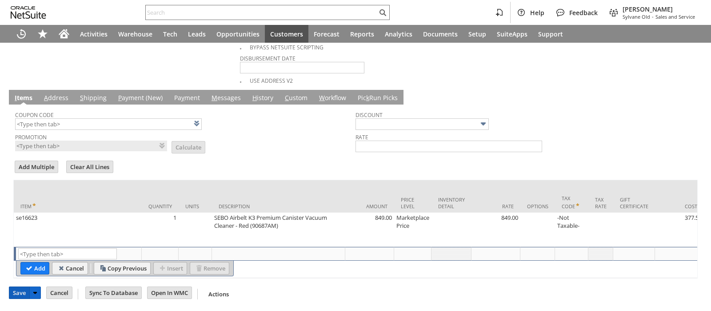
click at [22, 293] on input "Save" at bounding box center [19, 293] width 20 height 12
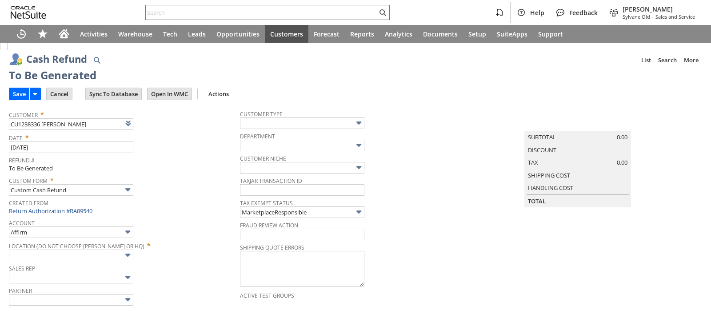
type input "Amazon Undeposited Funds"
type input "Headquarters : Head... : Pending Testing"
type input "Add"
type input "Copy Previous"
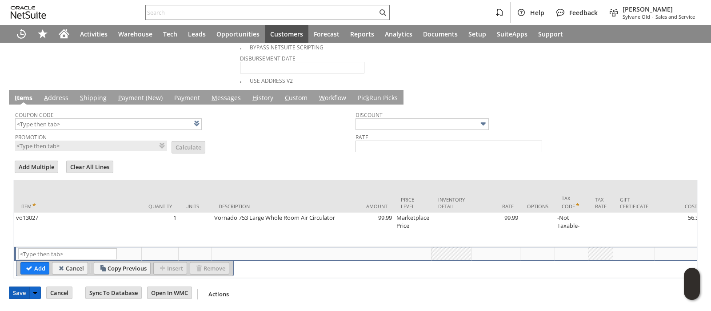
click at [14, 296] on input "Save" at bounding box center [19, 293] width 20 height 12
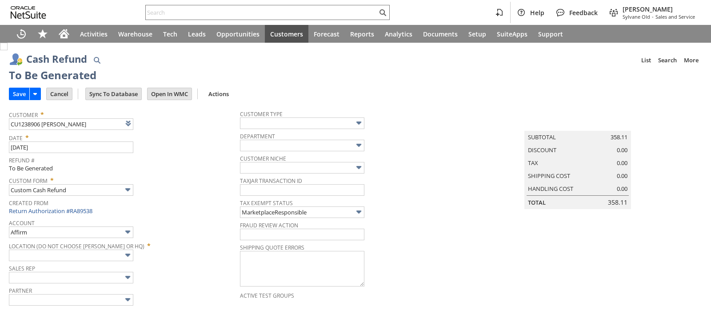
type input "Amazon Undeposited Funds"
type input "Headquarters : Head... : Pending Testing"
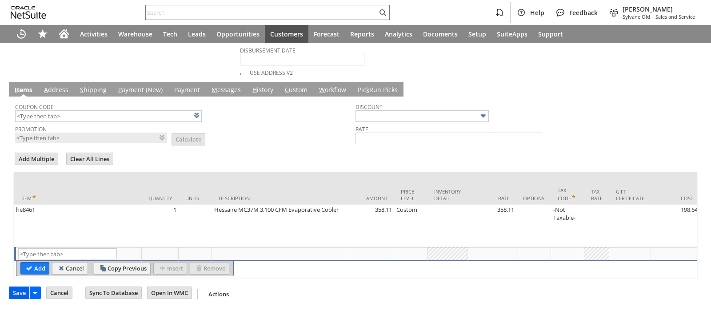
click at [20, 293] on input "Save" at bounding box center [19, 293] width 20 height 12
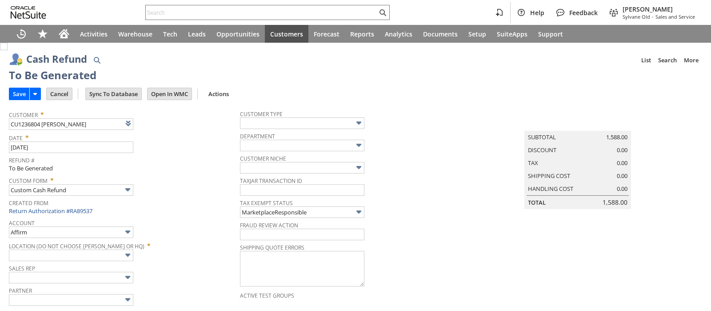
type input "Amazon Undeposited Funds"
type input "Headquarters : Head... : Pending Testing"
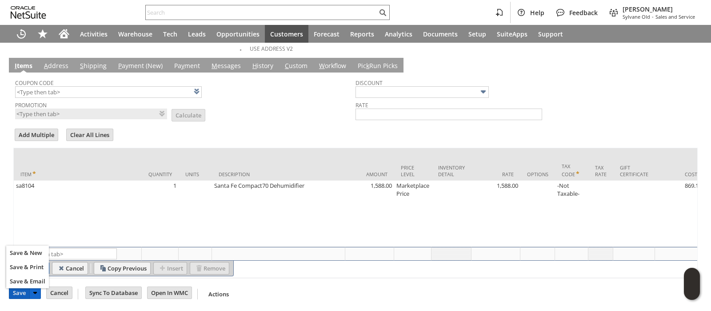
click at [21, 292] on input "Save" at bounding box center [19, 293] width 20 height 12
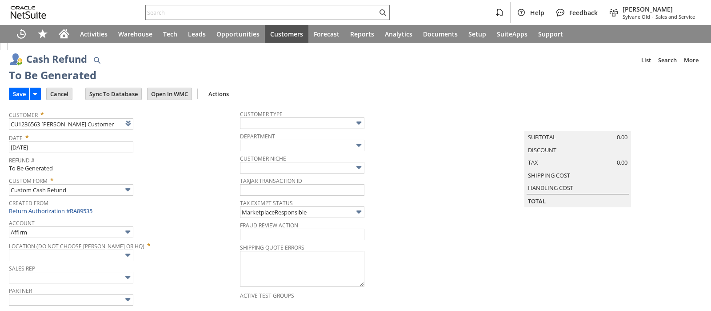
type input "Amazon Undeposited Funds"
type input "Headquarters : Head... : Pending Testing"
type input "Add"
type input "Copy Previous"
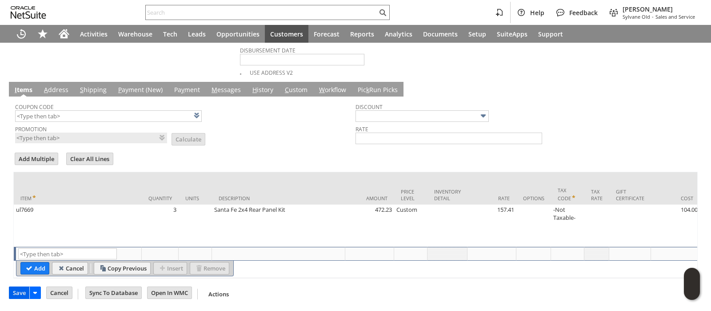
click at [16, 295] on input "Save" at bounding box center [19, 293] width 20 height 12
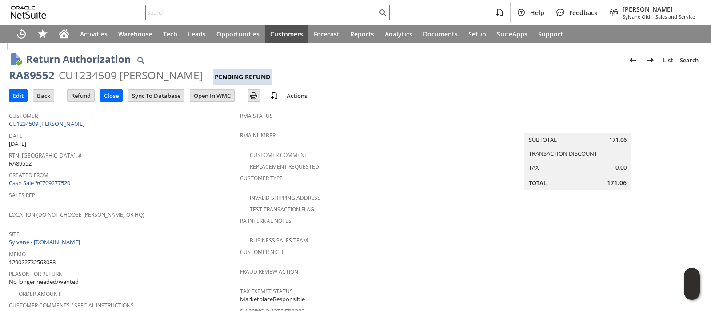
click at [49, 258] on span "129022732563038" at bounding box center [32, 262] width 47 height 8
copy span "129022732563038"
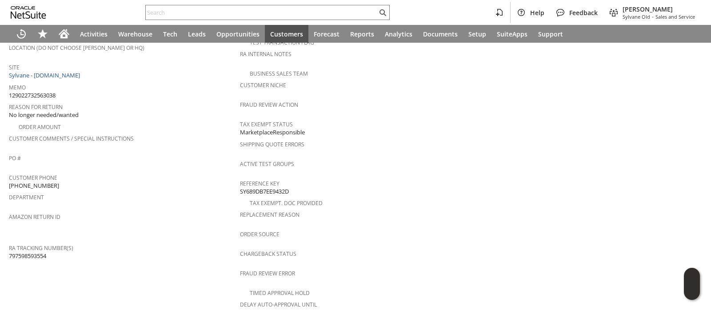
scroll to position [384, 0]
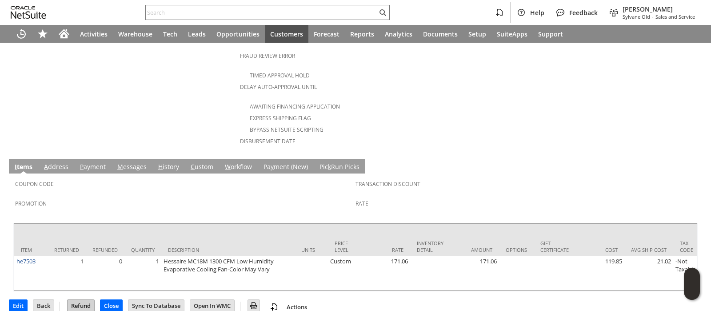
click at [85, 300] on input "Refund" at bounding box center [81, 306] width 27 height 12
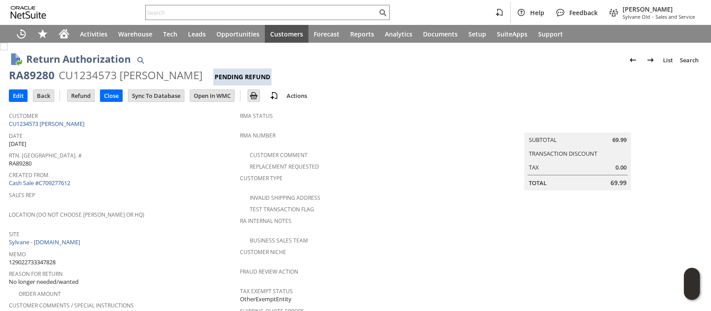
click at [44, 258] on span "129022733347828" at bounding box center [32, 262] width 47 height 8
copy span "129022733347828"
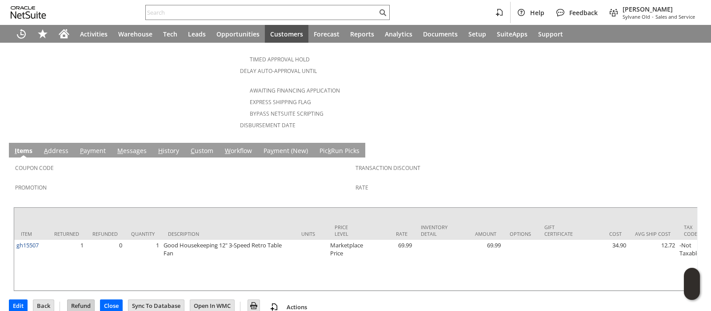
click at [84, 300] on input "Refund" at bounding box center [81, 306] width 27 height 12
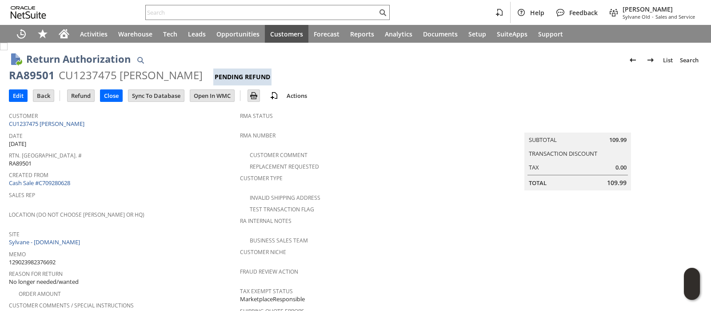
click at [54, 258] on span "129023982376692" at bounding box center [32, 262] width 47 height 8
copy span "129023982376692"
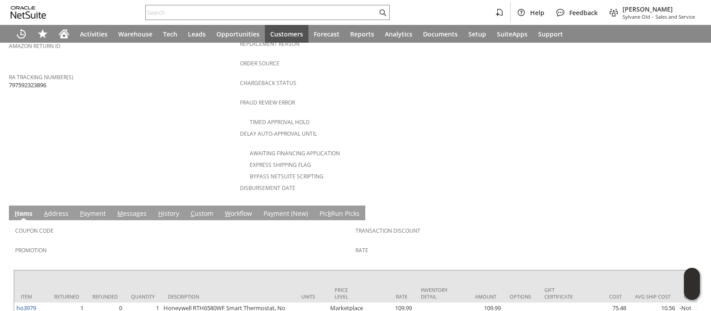
scroll to position [392, 0]
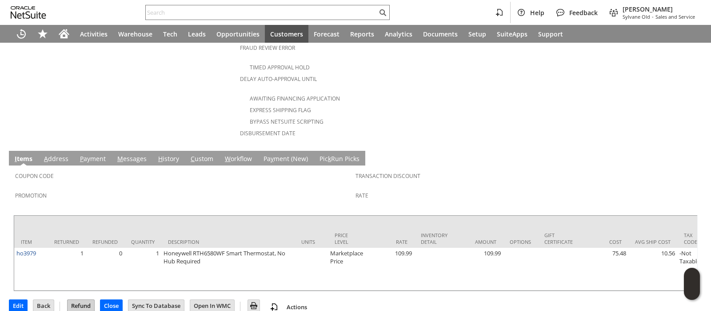
click at [80, 300] on input "Refund" at bounding box center [81, 306] width 27 height 12
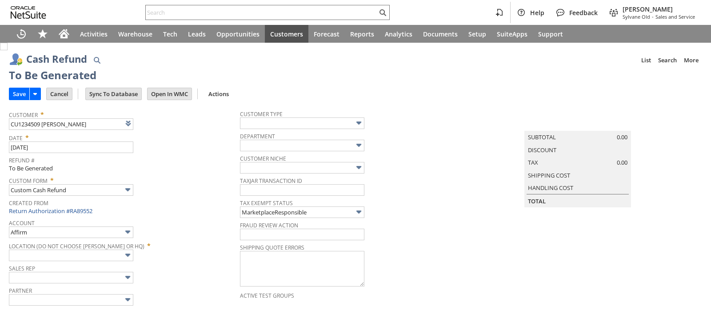
type input "Walmart"
type input "Headquarters : Head... : Pending Testing"
type input "Add"
type input "Copy Previous"
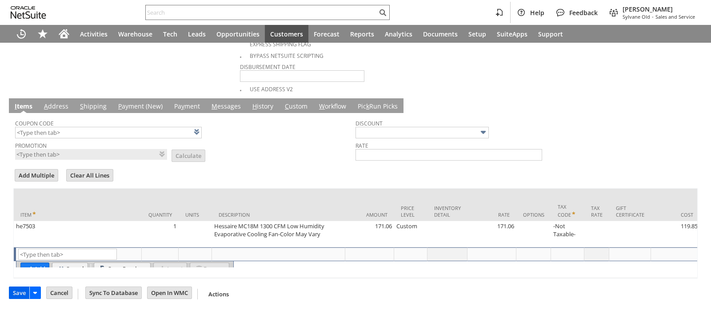
click at [9, 291] on td "Save" at bounding box center [19, 292] width 20 height 12
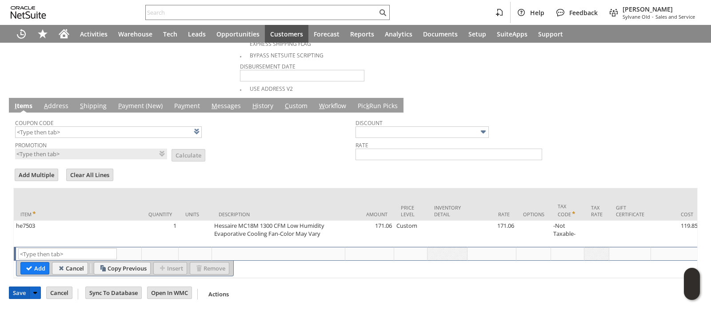
click at [22, 292] on input "Save" at bounding box center [19, 293] width 20 height 12
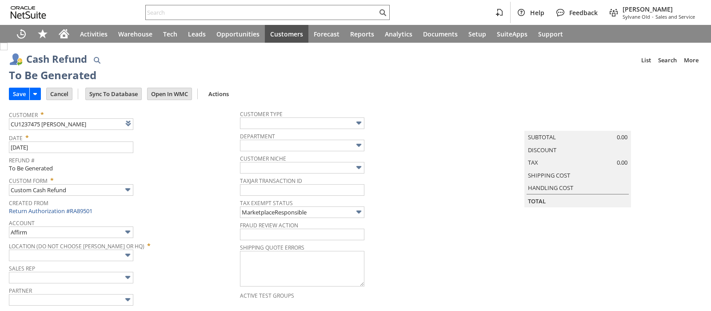
type input "Walmart"
type input "Headquarters : Head... : Pending Testing"
type input "Add"
type input "Copy Previous"
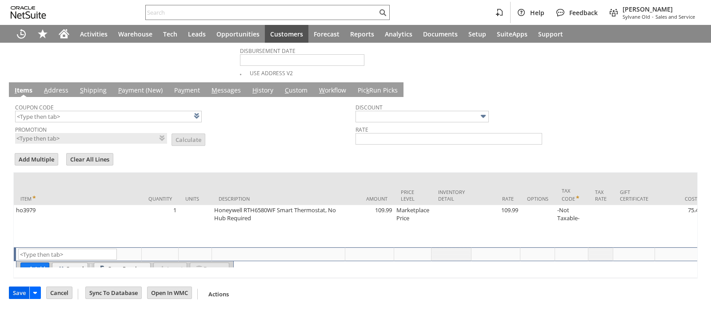
click at [18, 295] on input "Save" at bounding box center [19, 293] width 20 height 12
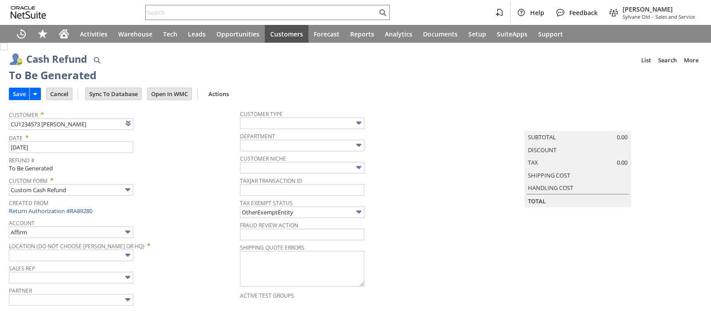
type input "Walmart"
type input "Headquarters : Head... : Pending Testing"
type input "Add"
type input "Copy Previous"
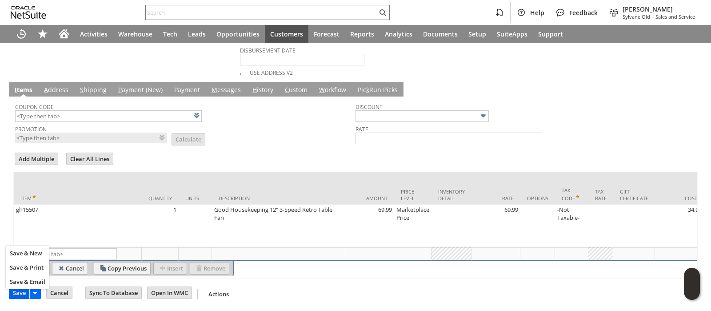
click at [16, 294] on input "Save" at bounding box center [19, 293] width 20 height 12
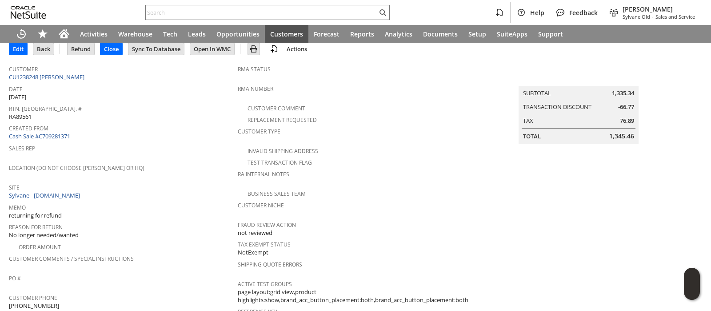
scroll to position [30, 0]
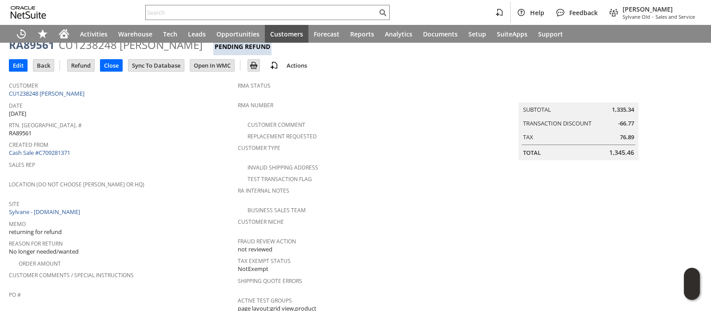
click at [609, 152] on span "1,345.46" at bounding box center [621, 152] width 25 height 9
copy span "1,345.46"
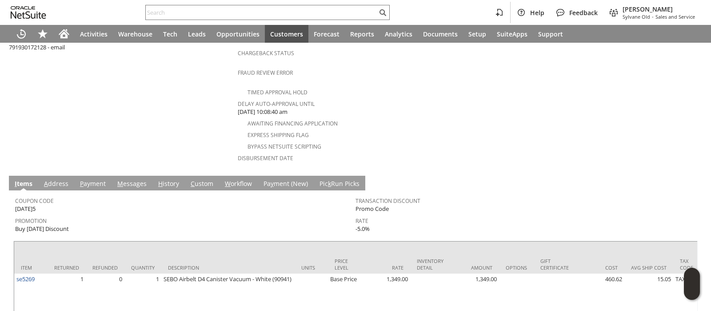
scroll to position [364, 0]
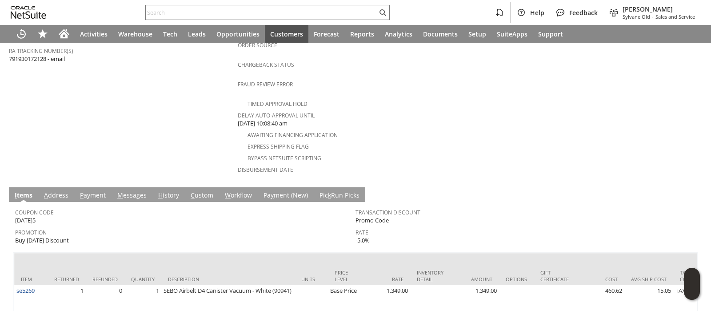
click at [132, 191] on link "M essages" at bounding box center [132, 196] width 34 height 10
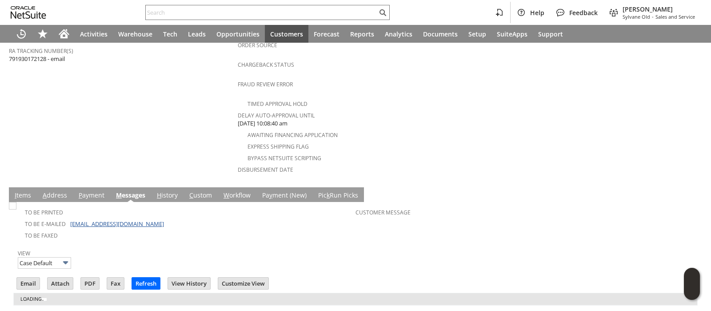
scroll to position [0, 0]
click at [19, 191] on link "I tems" at bounding box center [22, 196] width 21 height 10
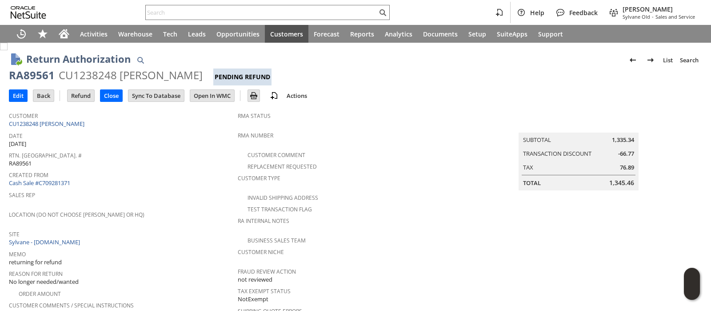
click at [612, 181] on span "1,345.46" at bounding box center [621, 182] width 25 height 9
click at [87, 95] on input "Refund" at bounding box center [81, 96] width 27 height 12
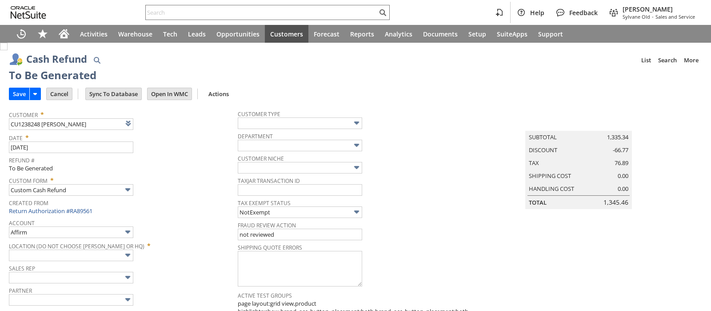
type input "Paypal Account"
type input "Headquarters : Head... : Pending Testing"
type input "[DATE]5"
type input "Buy [DATE] Discount"
type input "-5.0%"
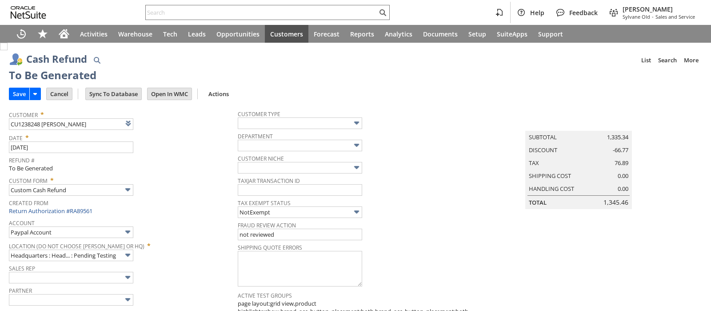
scroll to position [471, 0]
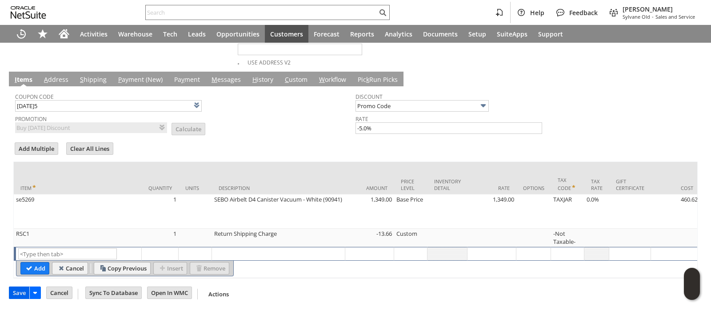
click at [20, 295] on input "Save" at bounding box center [19, 293] width 20 height 12
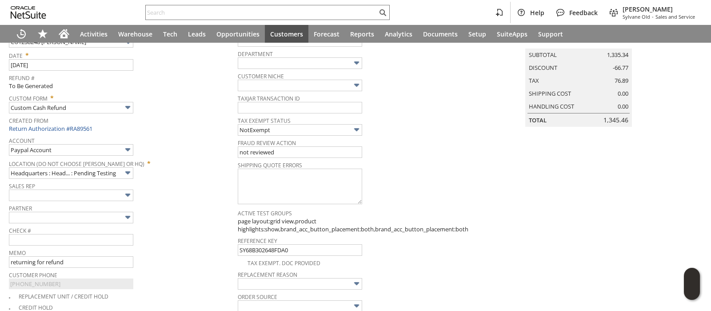
scroll to position [26, 0]
